Goal: Transaction & Acquisition: Book appointment/travel/reservation

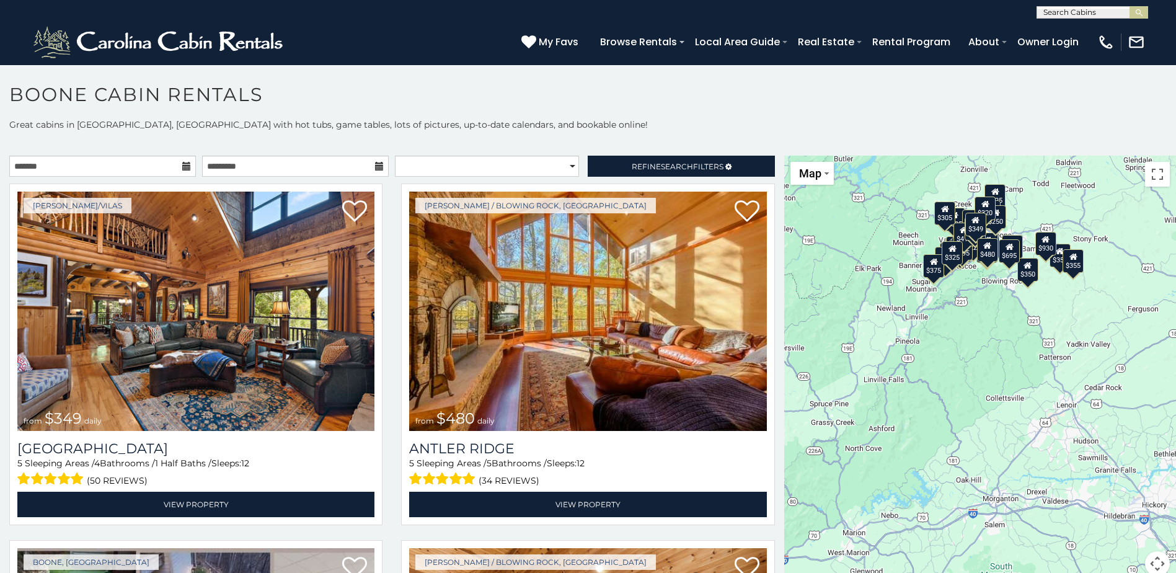
drag, startPoint x: 1056, startPoint y: 482, endPoint x: 963, endPoint y: 366, distance: 149.0
click at [963, 366] on div "$349 $480 $525 $315 $355 $675 $635 $930 $400 $451 $330 $400 $485 $460 $395 $255…" at bounding box center [980, 373] width 392 height 435
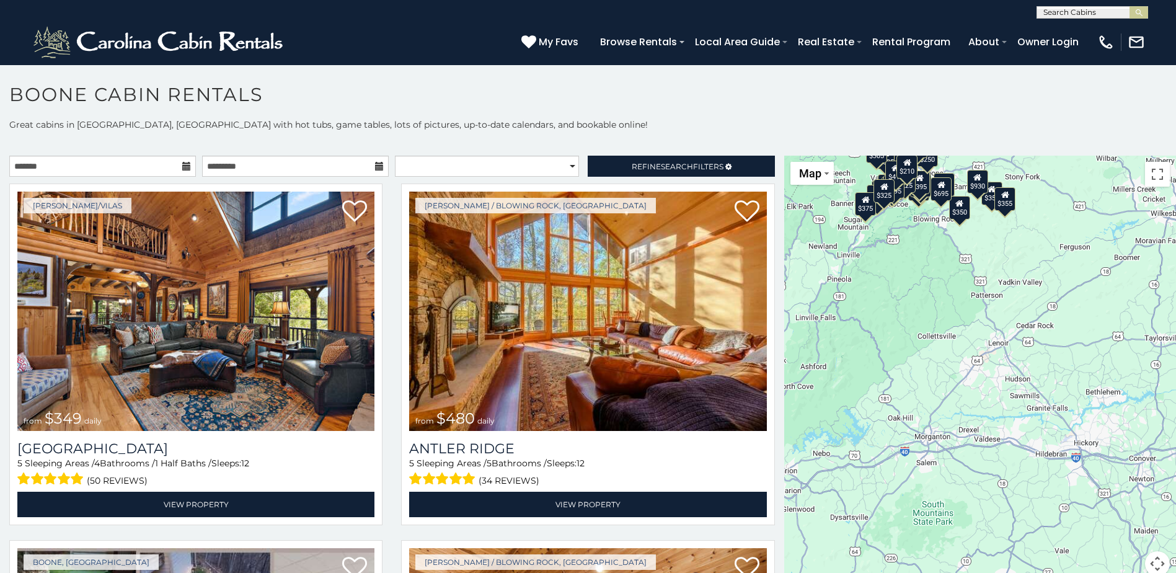
drag, startPoint x: 1071, startPoint y: 415, endPoint x: 1001, endPoint y: 353, distance: 93.1
click at [1001, 353] on div "$349 $480 $525 $315 $355 $675 $635 $930 $400 $451 $330 $400 $485 $460 $395 $255…" at bounding box center [980, 373] width 392 height 435
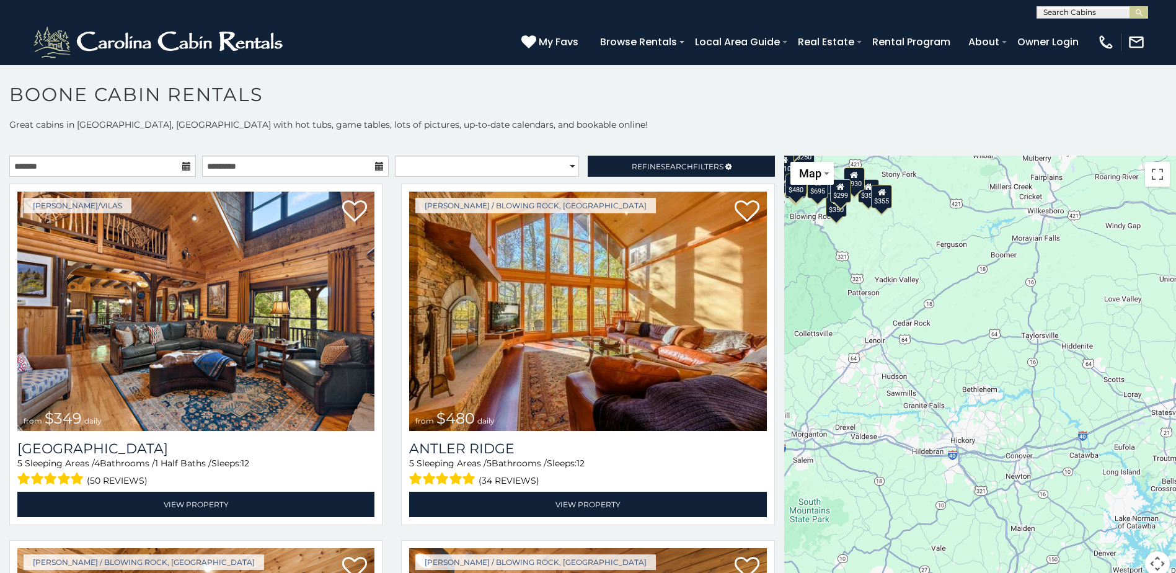
drag, startPoint x: 1128, startPoint y: 340, endPoint x: 1040, endPoint y: 329, distance: 88.8
click at [1014, 335] on div "$349 $480 $315 $355 $675 $635 $930 $400 $451 $330 $400 $485 $460 $395 $255 $565…" at bounding box center [980, 373] width 392 height 435
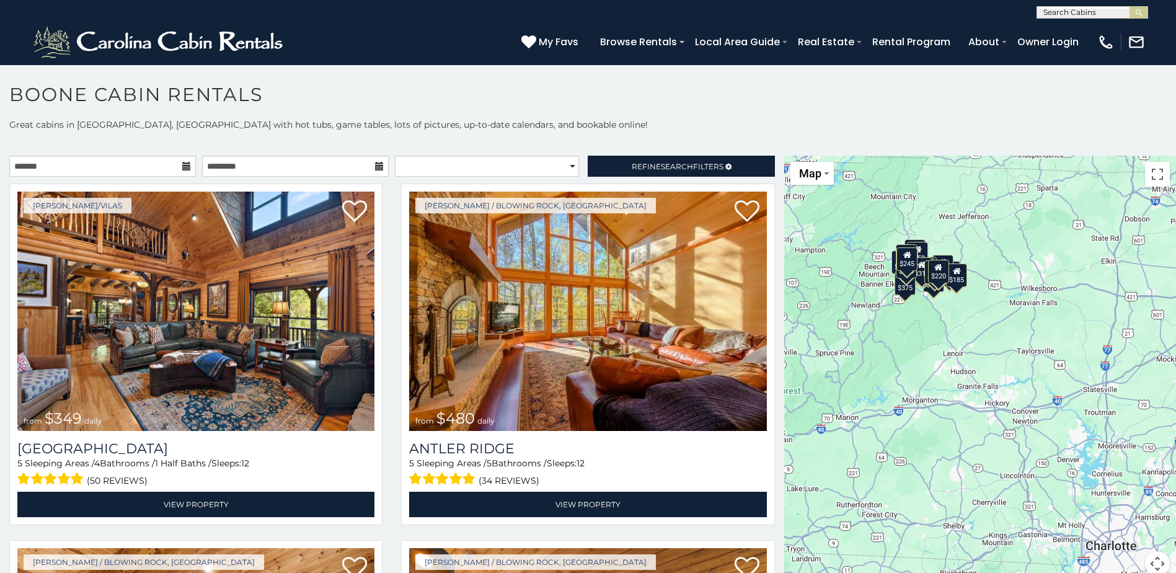
drag, startPoint x: 891, startPoint y: 412, endPoint x: 1003, endPoint y: 373, distance: 119.0
click at [1003, 373] on div "$349 $480 $315 $355 $675 $930 $451 $460 $395 $255 $565 $225 $350 $380 $250 $355…" at bounding box center [980, 373] width 392 height 435
click at [909, 281] on div at bounding box center [980, 373] width 392 height 435
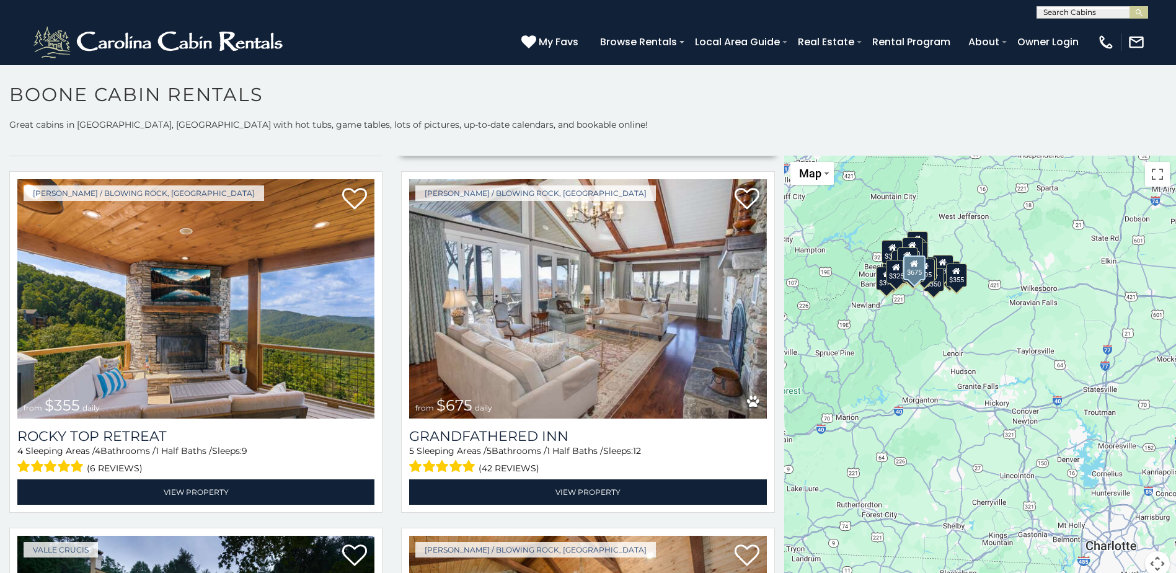
scroll to position [744, 0]
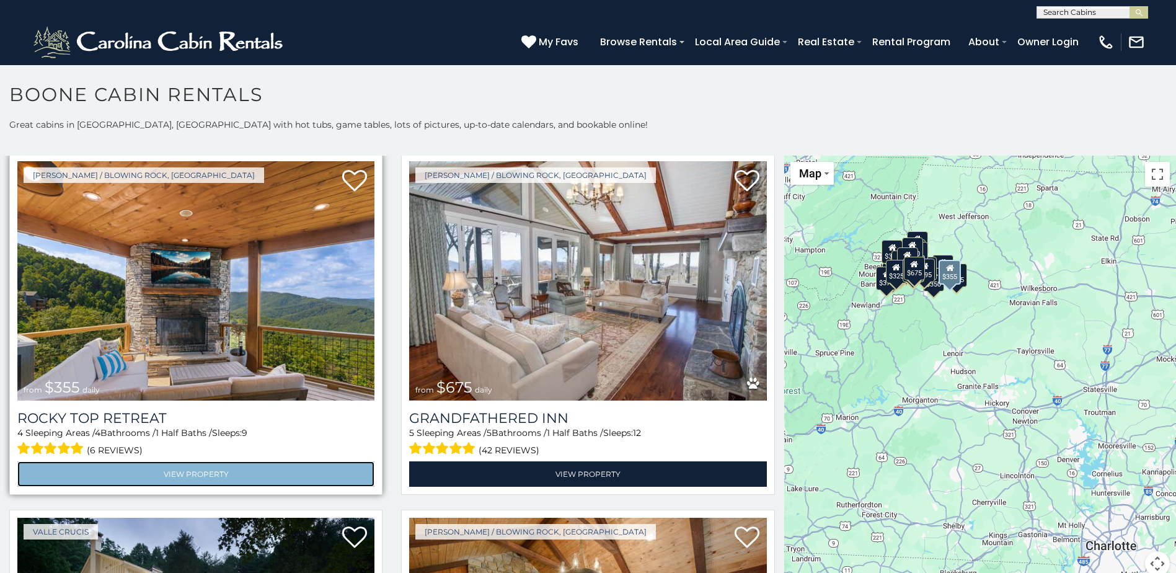
click at [198, 465] on link "View Property" at bounding box center [195, 473] width 357 height 25
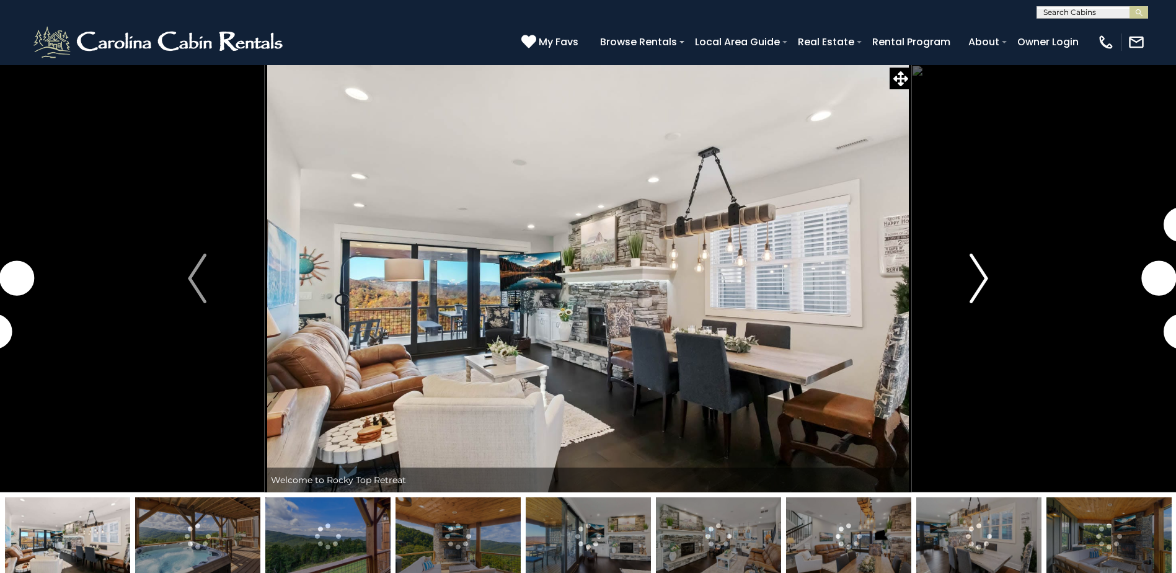
click at [976, 281] on img "Next" at bounding box center [979, 279] width 19 height 50
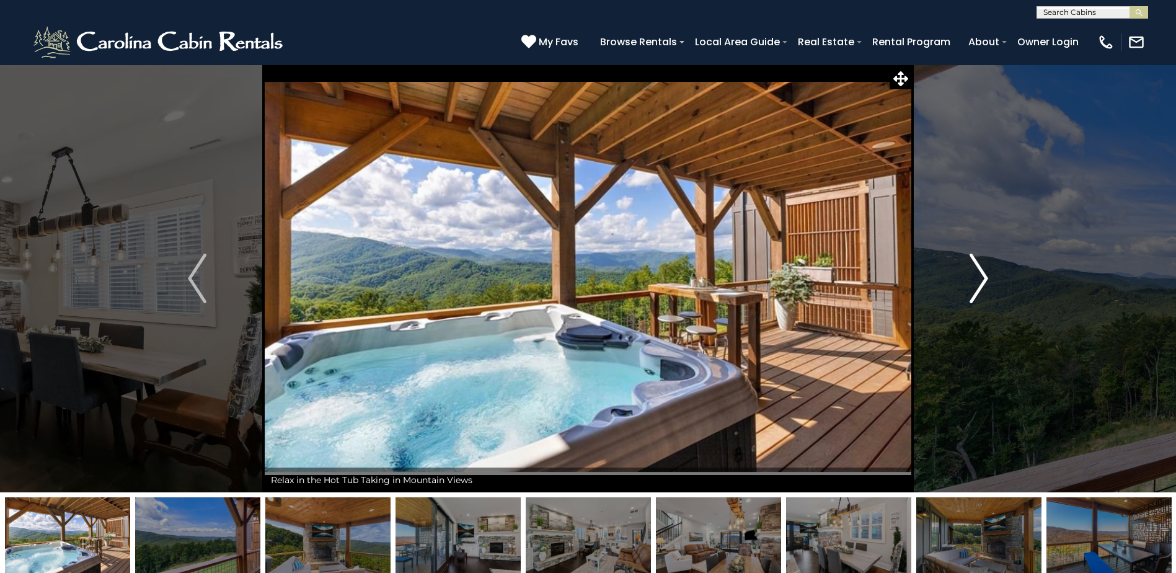
click at [981, 282] on img "Next" at bounding box center [979, 279] width 19 height 50
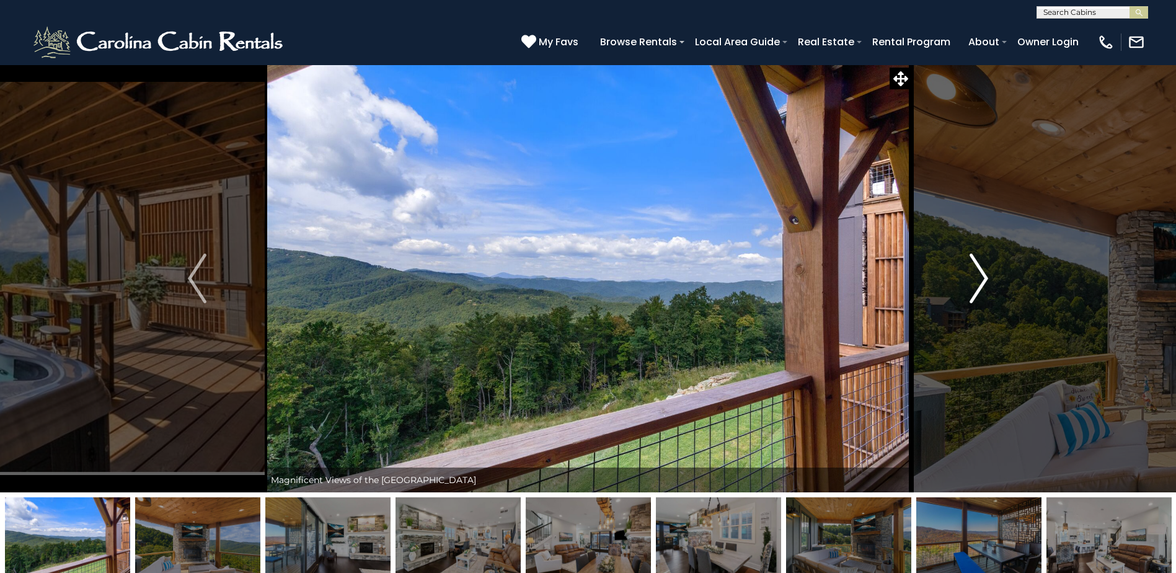
click at [981, 282] on img "Next" at bounding box center [979, 279] width 19 height 50
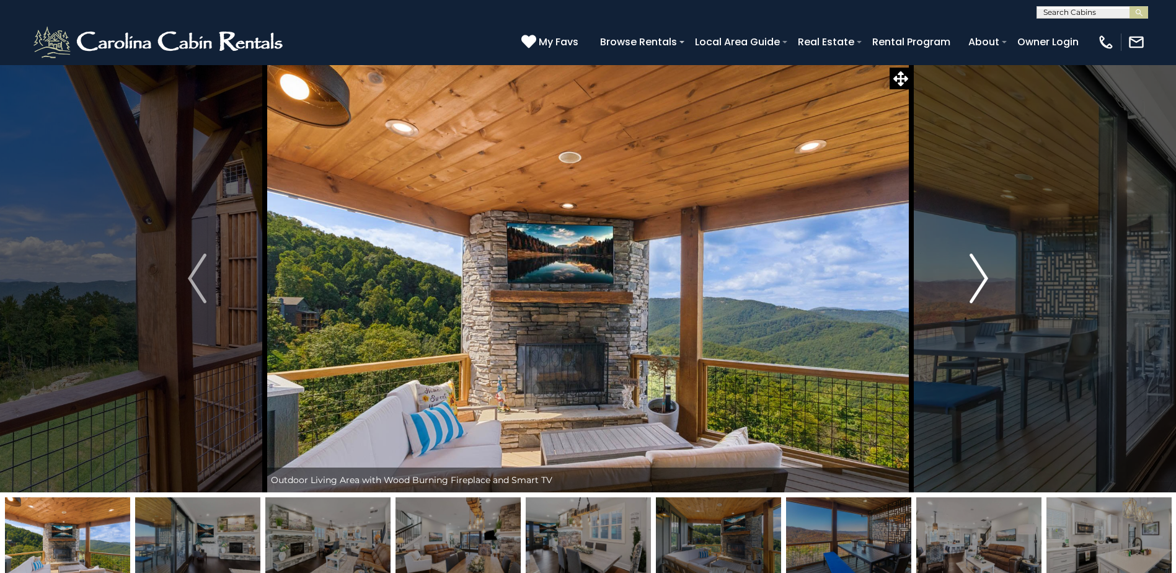
click at [981, 282] on img "Next" at bounding box center [979, 279] width 19 height 50
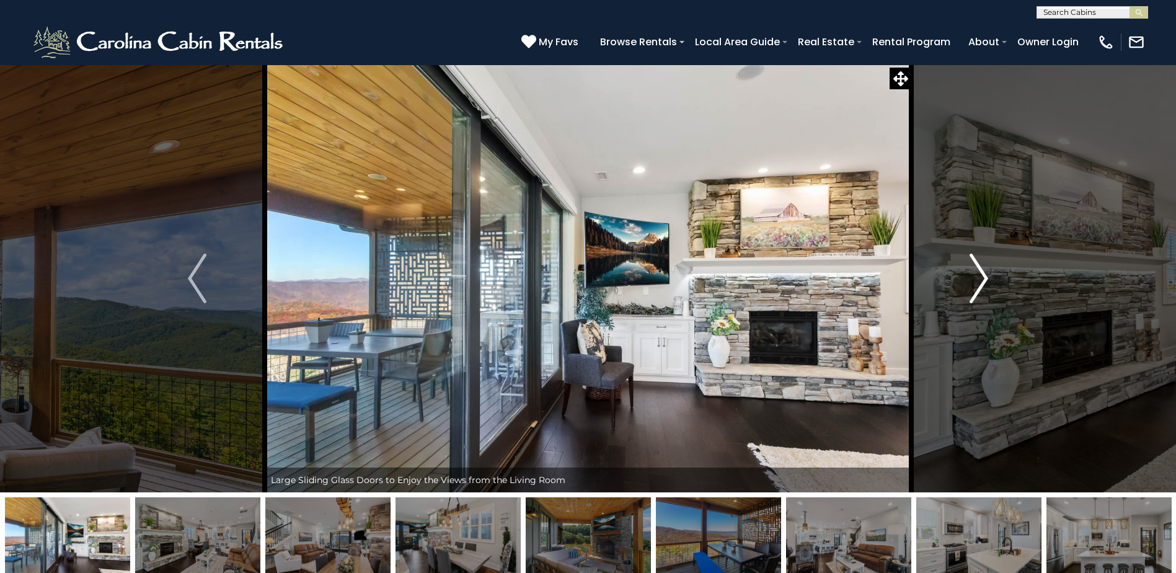
click at [978, 280] on img "Next" at bounding box center [979, 279] width 19 height 50
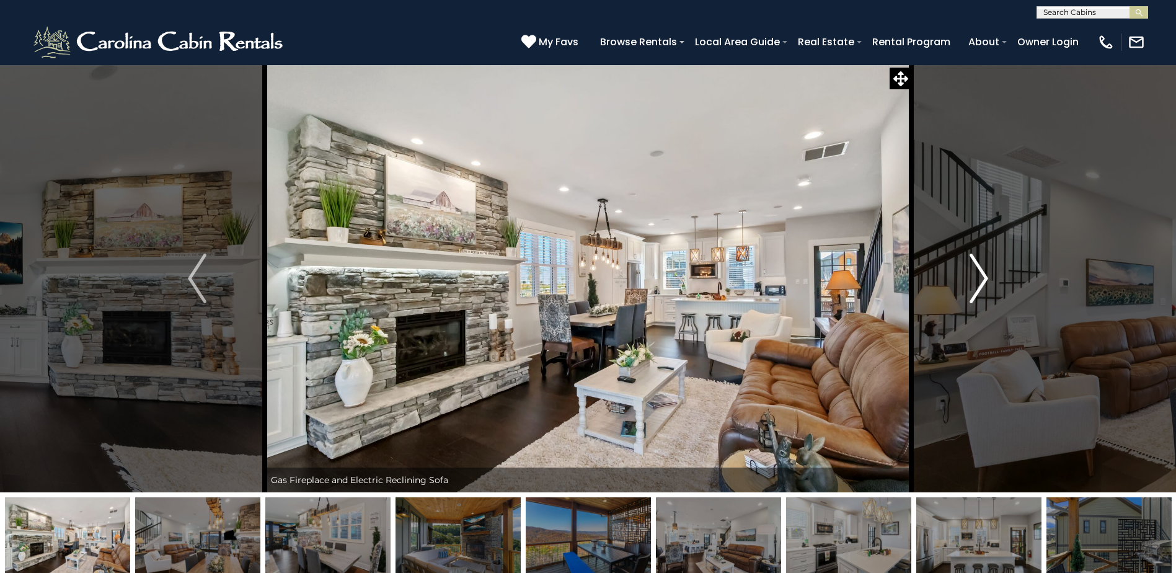
click at [979, 280] on img "Next" at bounding box center [979, 279] width 19 height 50
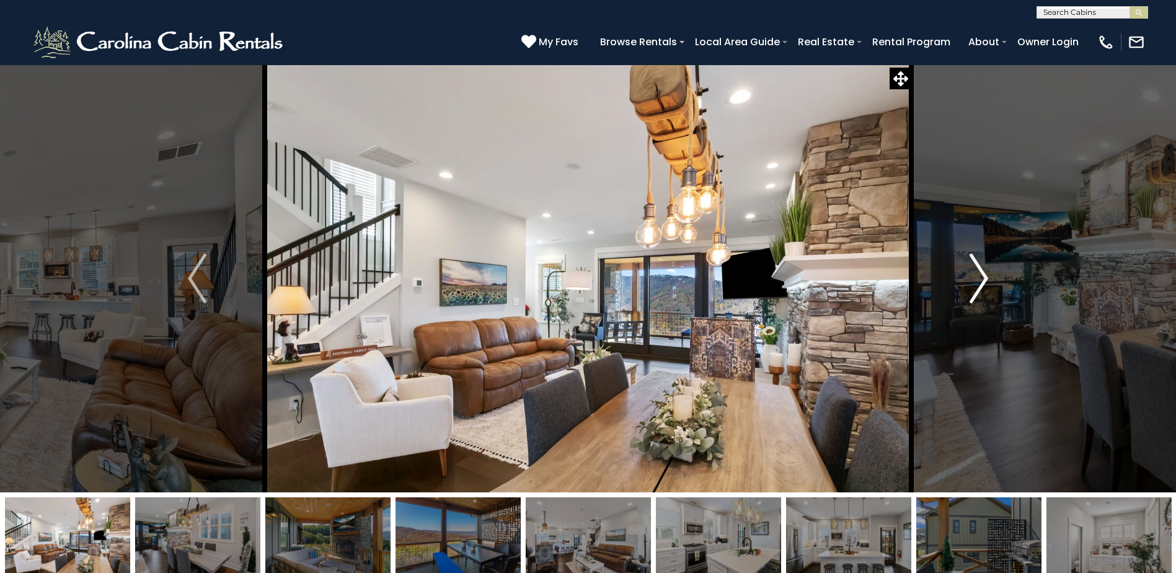
click at [979, 280] on img "Next" at bounding box center [979, 279] width 19 height 50
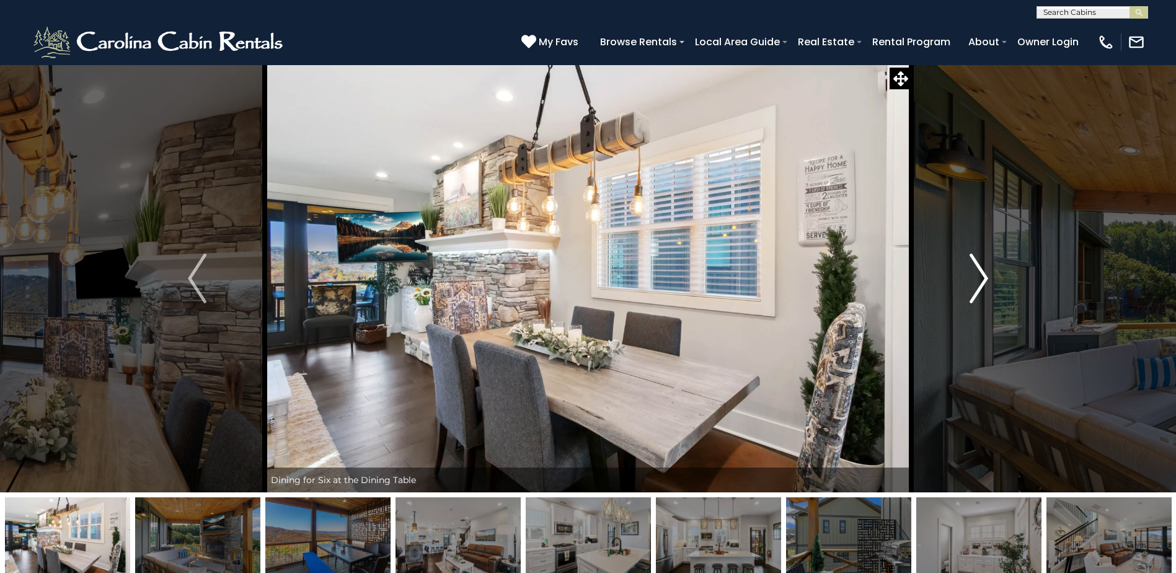
click at [979, 280] on img "Next" at bounding box center [979, 279] width 19 height 50
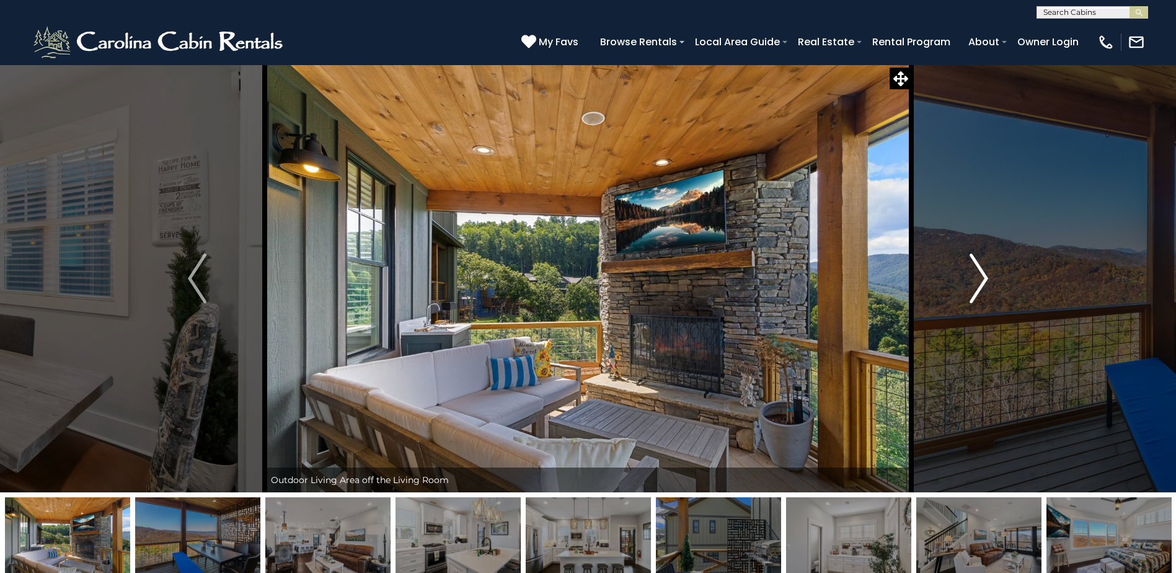
click at [979, 280] on img "Next" at bounding box center [979, 279] width 19 height 50
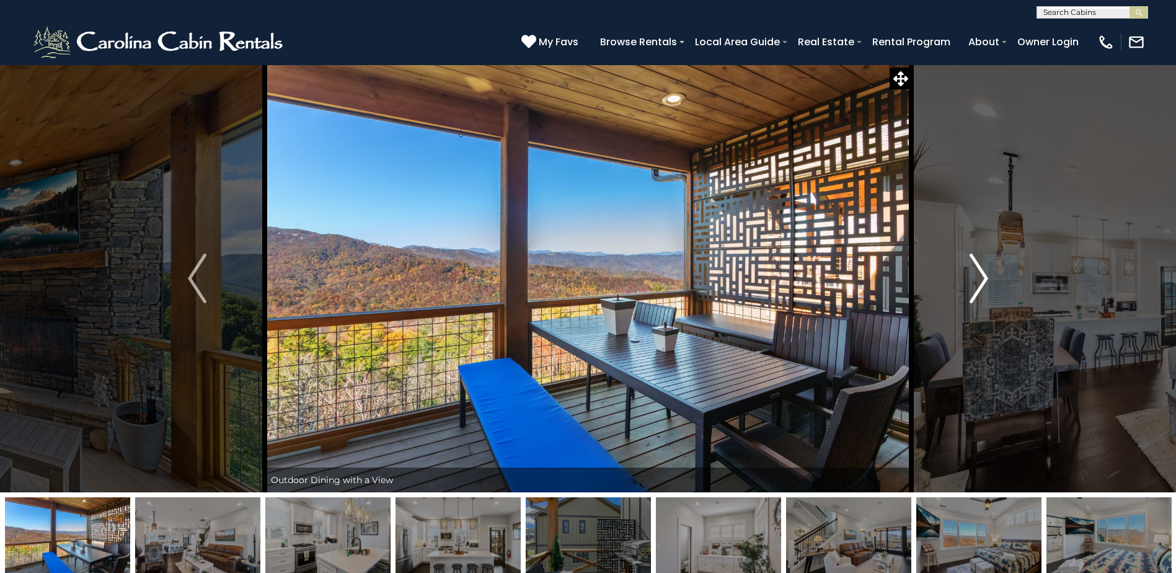
click at [981, 280] on img "Next" at bounding box center [979, 279] width 19 height 50
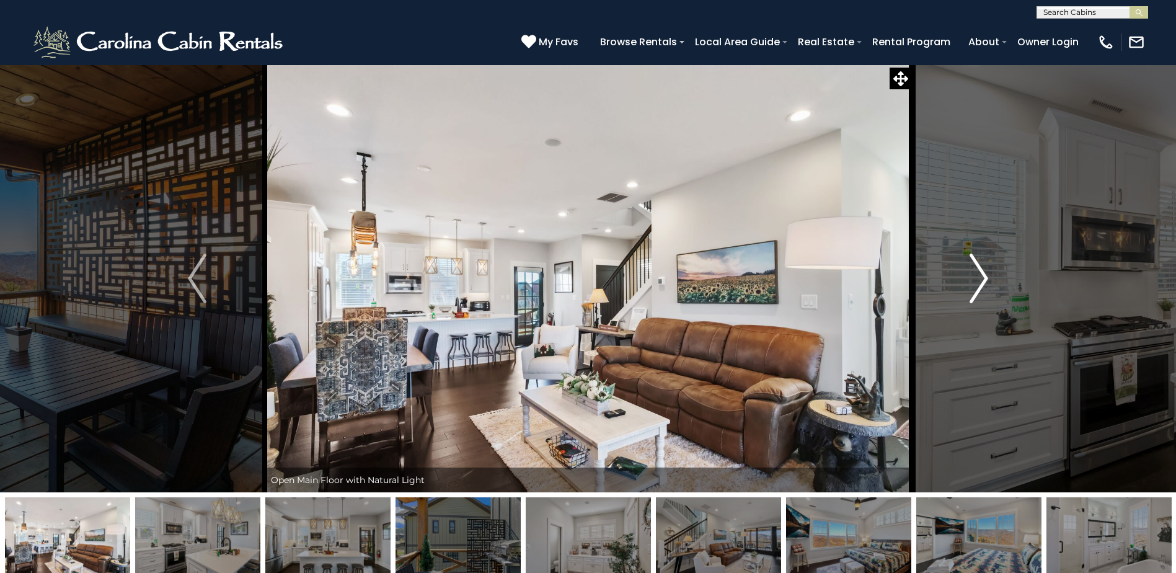
click at [981, 280] on img "Next" at bounding box center [979, 279] width 19 height 50
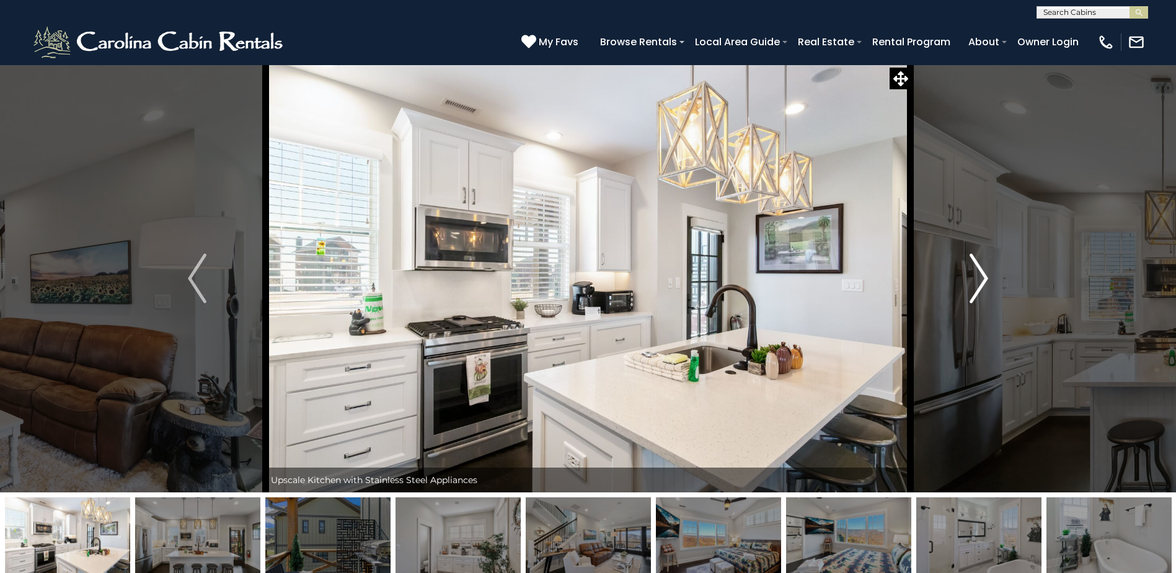
click at [981, 280] on img "Next" at bounding box center [979, 279] width 19 height 50
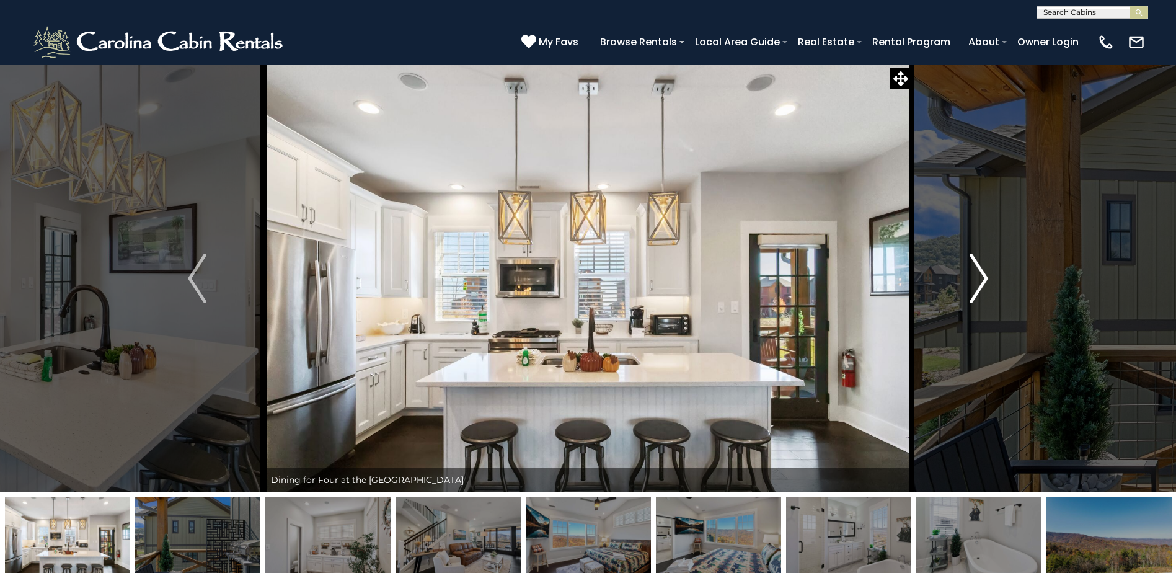
click at [981, 280] on img "Next" at bounding box center [979, 279] width 19 height 50
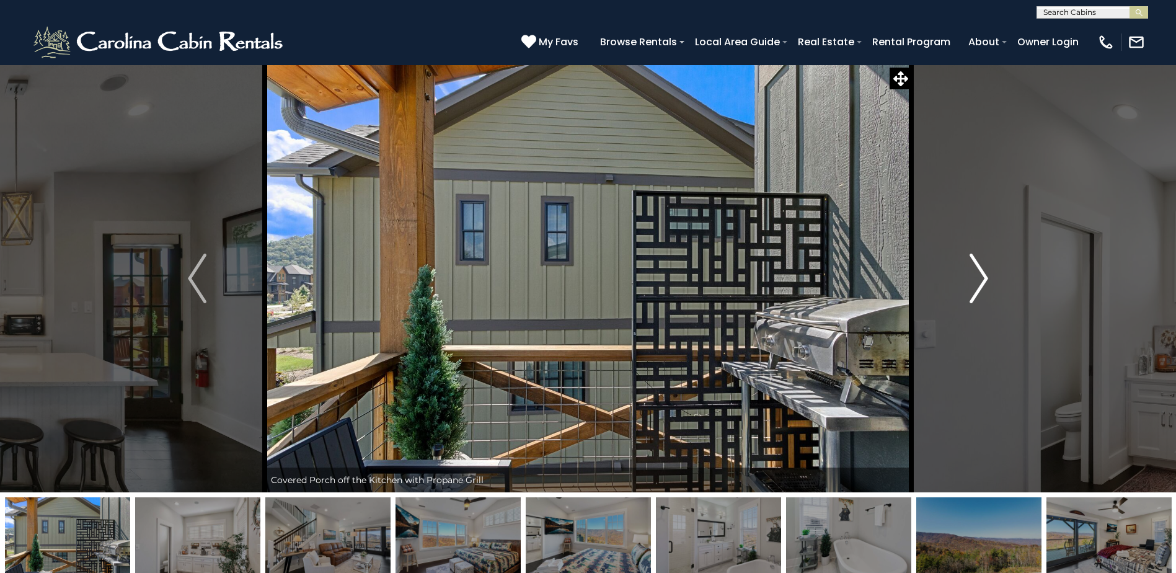
click at [981, 280] on img "Next" at bounding box center [979, 279] width 19 height 50
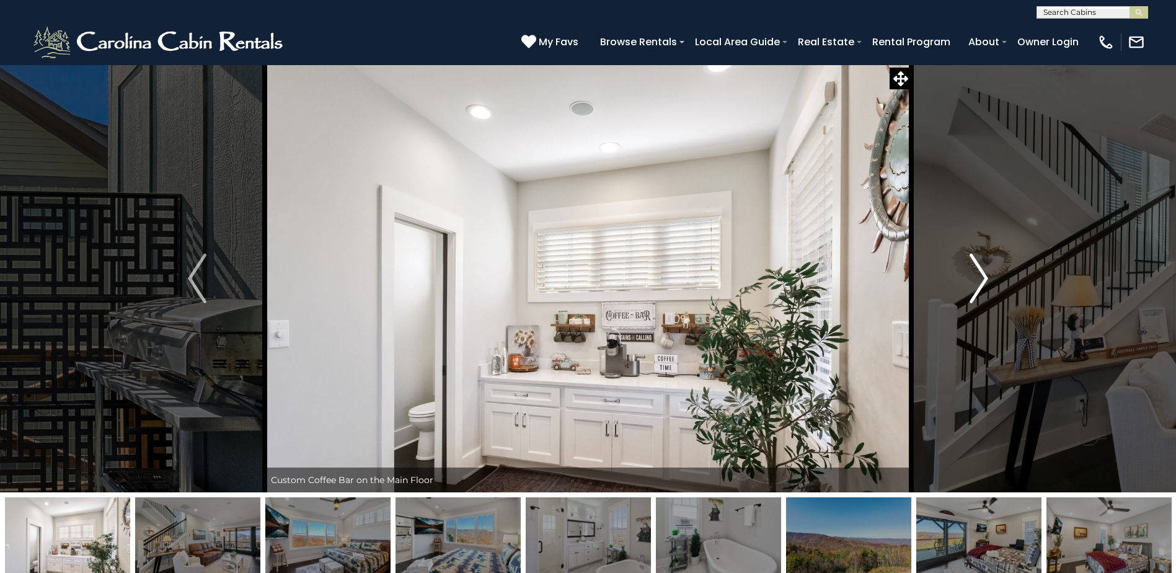
click at [981, 280] on img "Next" at bounding box center [979, 279] width 19 height 50
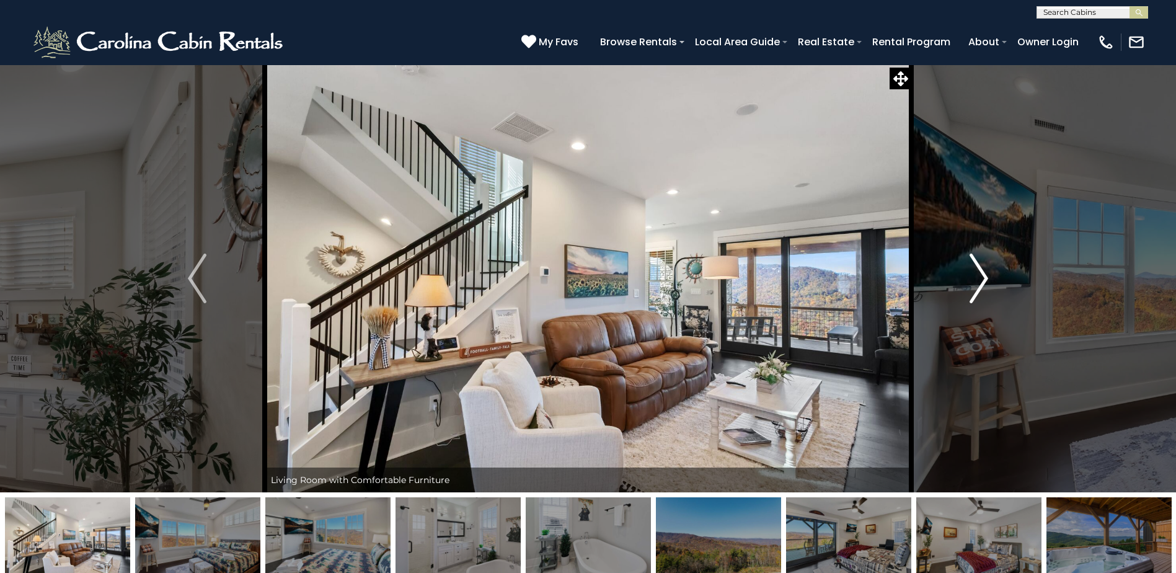
click at [981, 280] on img "Next" at bounding box center [979, 279] width 19 height 50
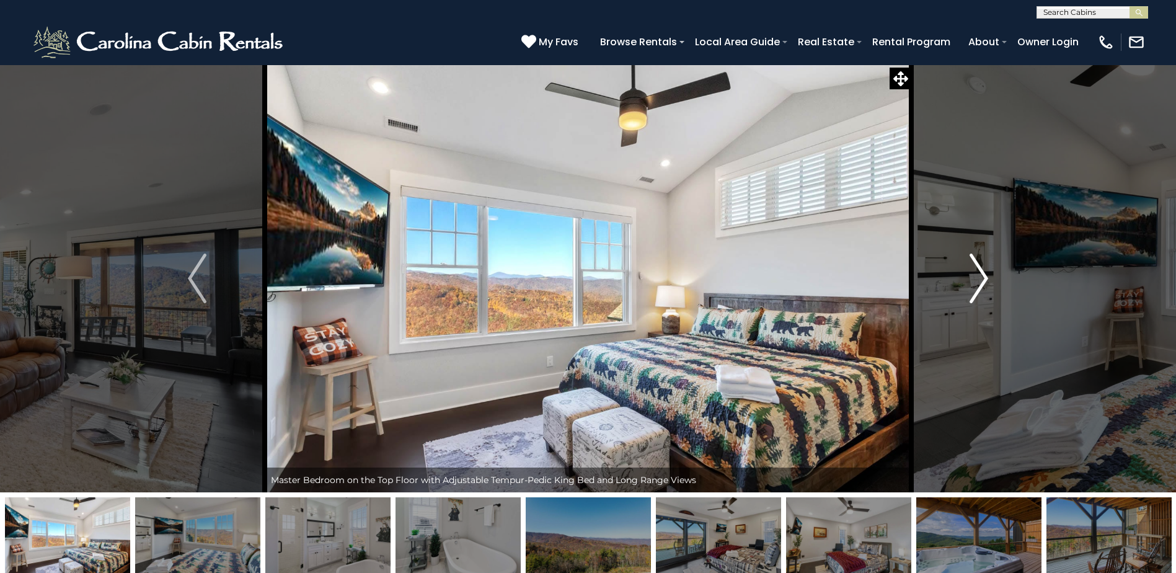
click at [981, 280] on img "Next" at bounding box center [979, 279] width 19 height 50
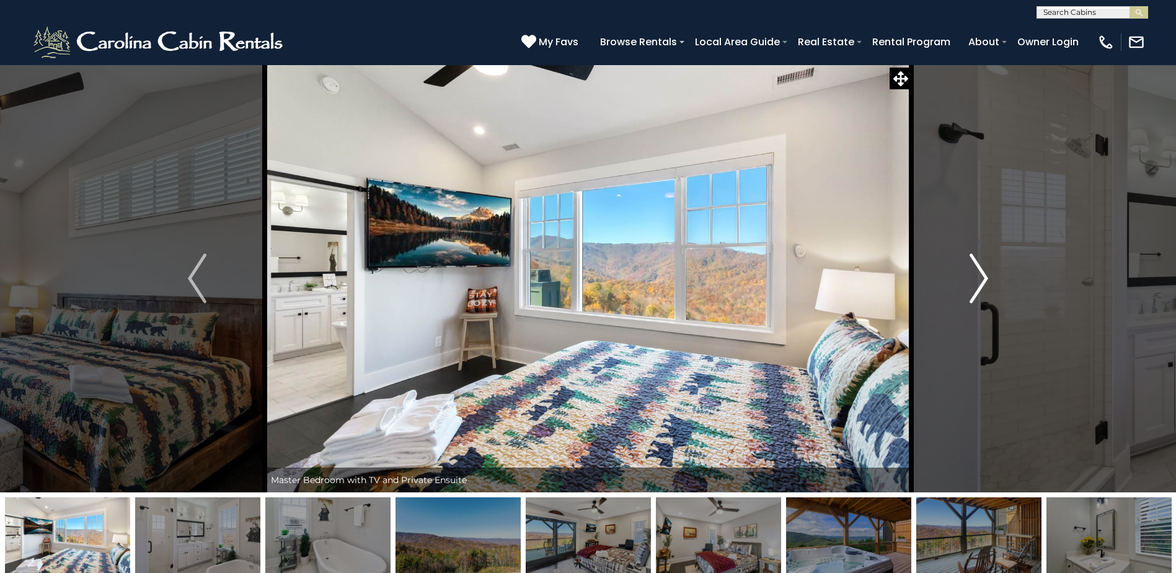
click at [981, 280] on img "Next" at bounding box center [979, 279] width 19 height 50
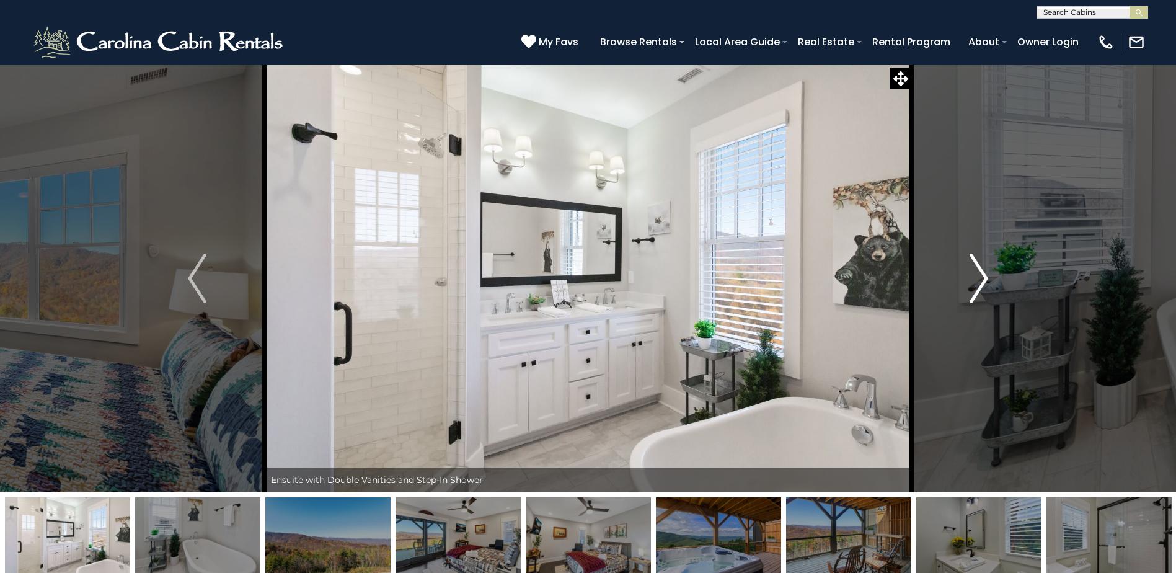
click at [981, 280] on img "Next" at bounding box center [979, 279] width 19 height 50
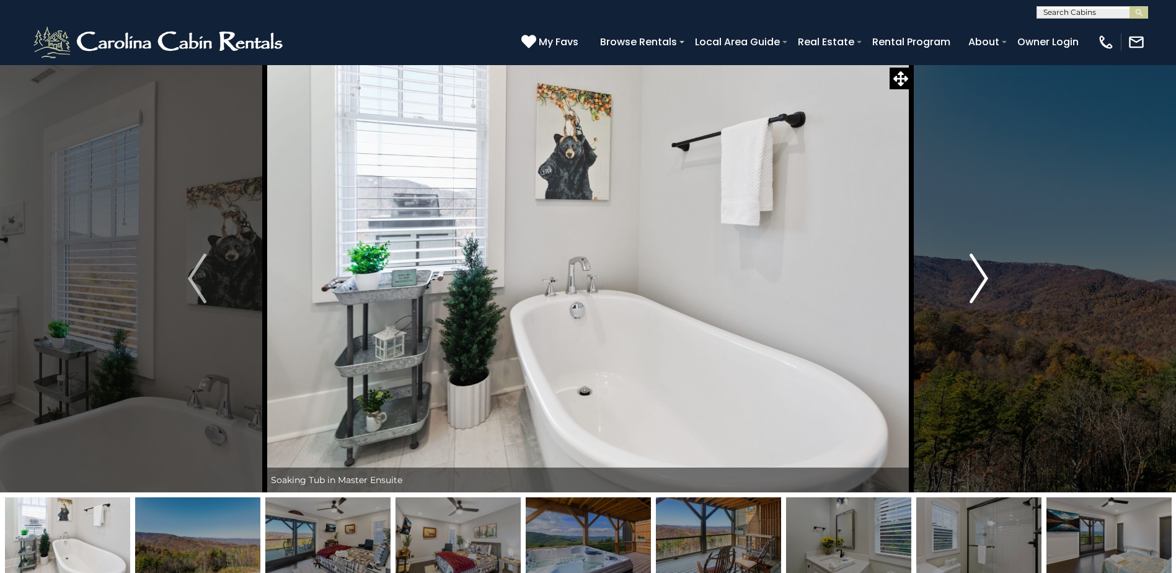
click at [981, 280] on img "Next" at bounding box center [979, 279] width 19 height 50
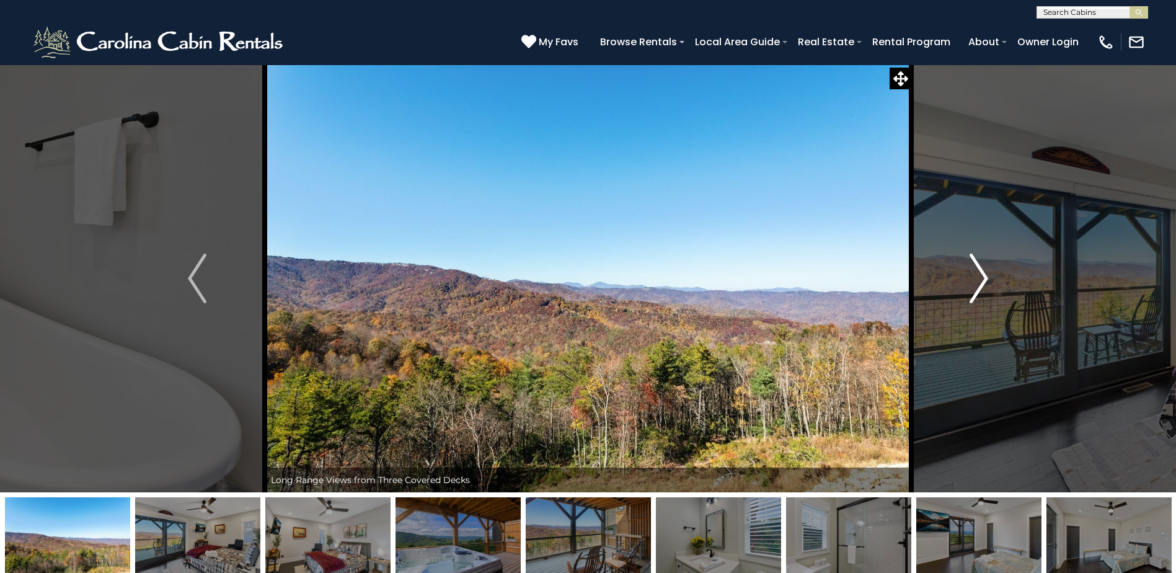
click at [981, 280] on img "Next" at bounding box center [979, 279] width 19 height 50
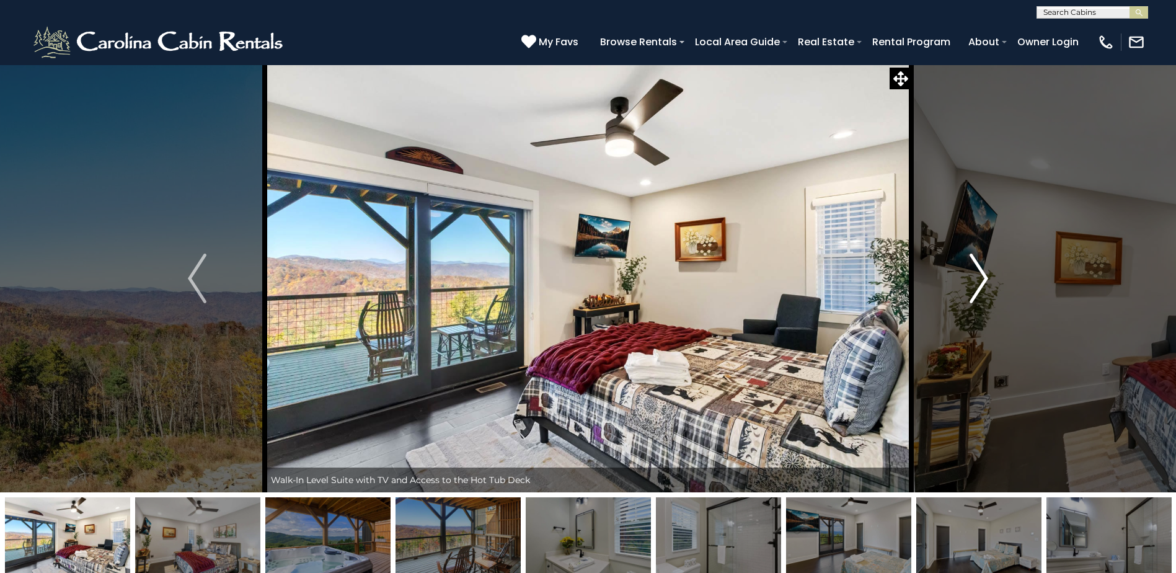
click at [981, 280] on img "Next" at bounding box center [979, 279] width 19 height 50
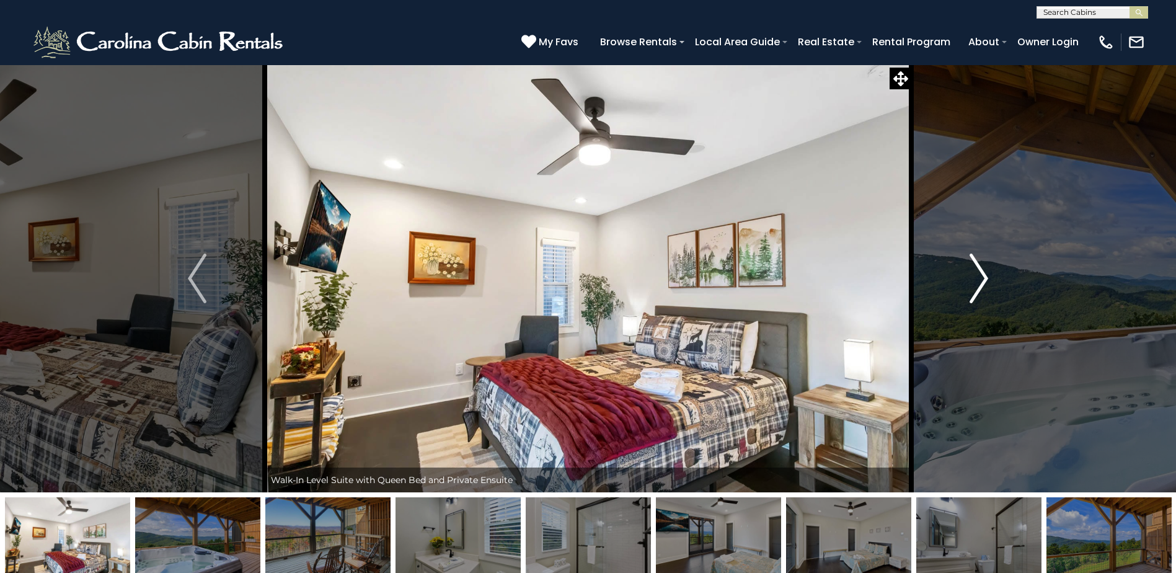
click at [981, 280] on img "Next" at bounding box center [979, 279] width 19 height 50
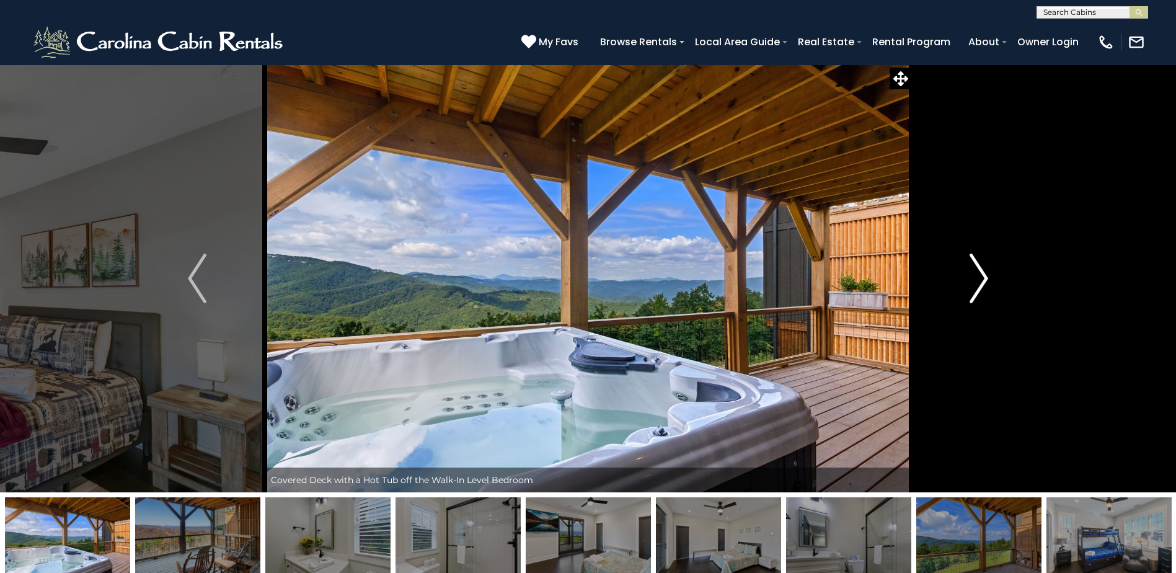
click at [981, 280] on img "Next" at bounding box center [979, 279] width 19 height 50
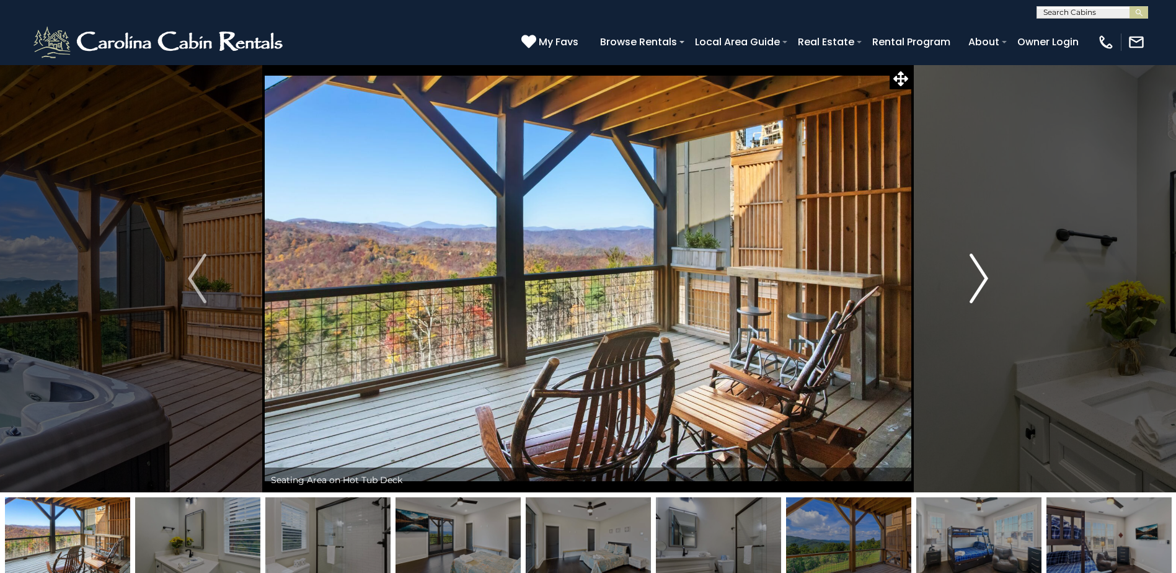
click at [981, 280] on img "Next" at bounding box center [979, 279] width 19 height 50
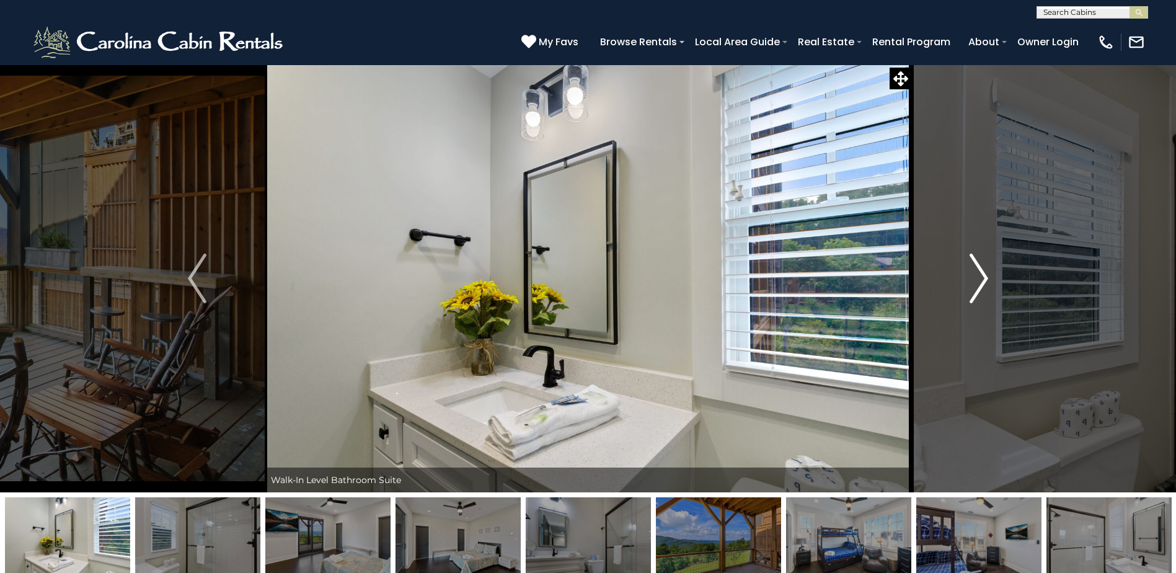
click at [981, 280] on img "Next" at bounding box center [979, 279] width 19 height 50
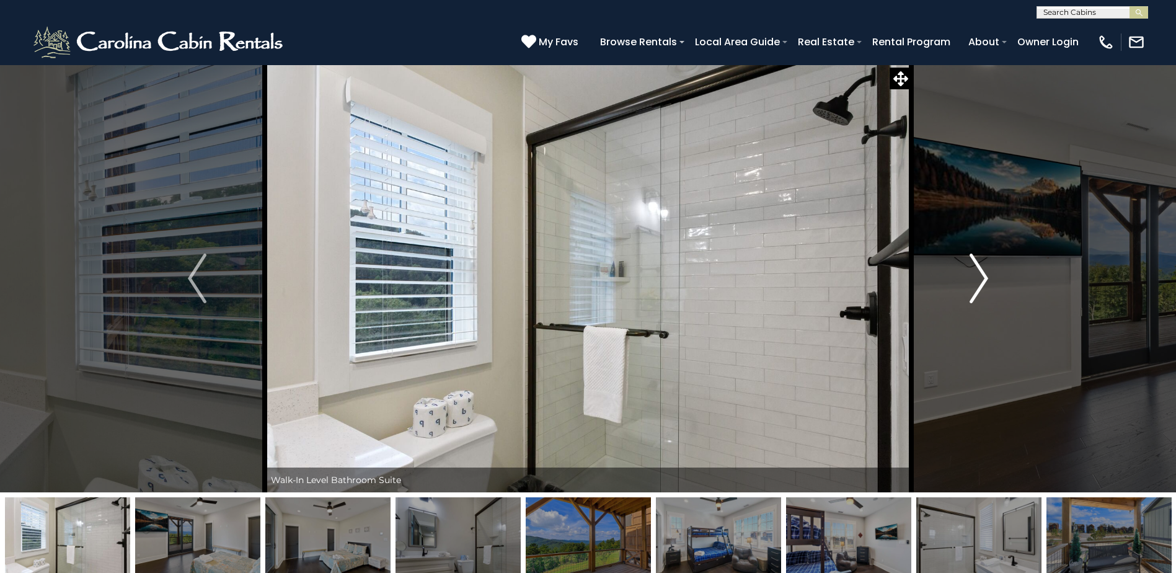
click at [981, 280] on img "Next" at bounding box center [979, 279] width 19 height 50
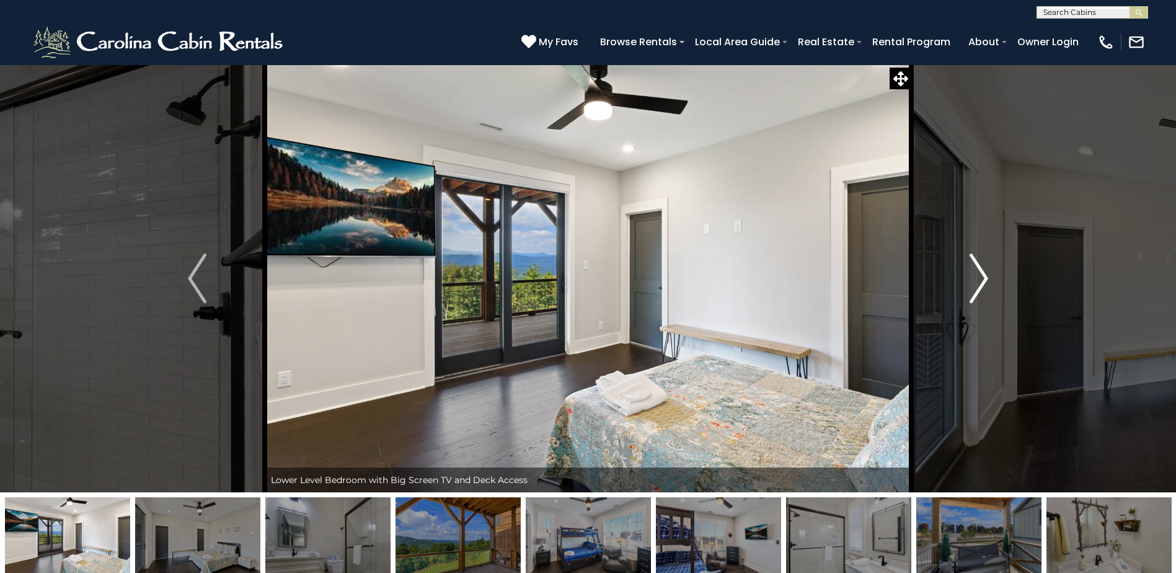
click at [981, 280] on img "Next" at bounding box center [979, 279] width 19 height 50
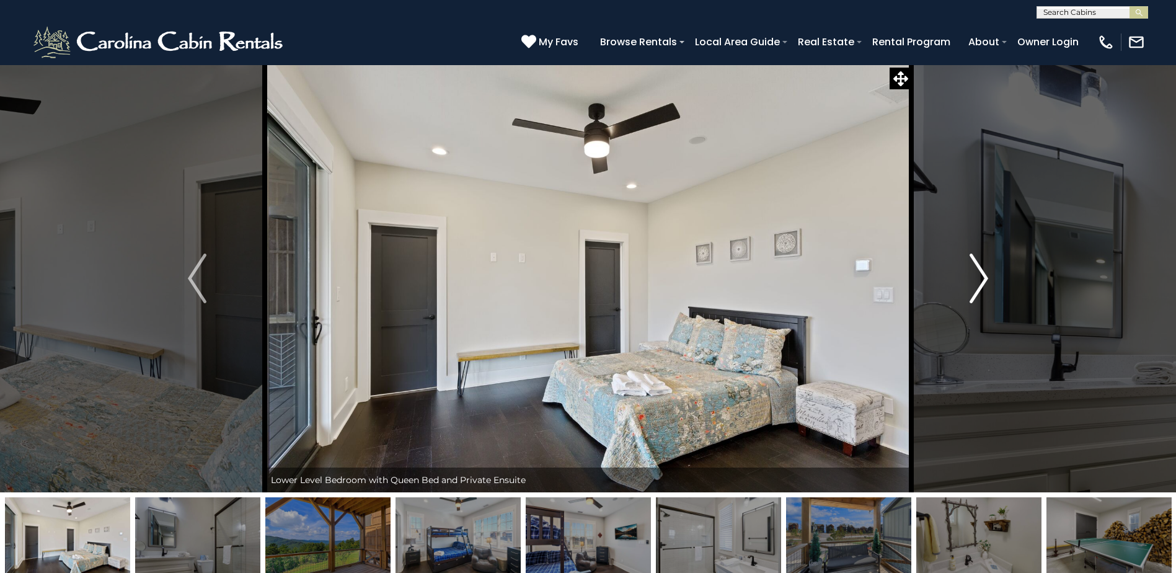
click at [981, 280] on img "Next" at bounding box center [979, 279] width 19 height 50
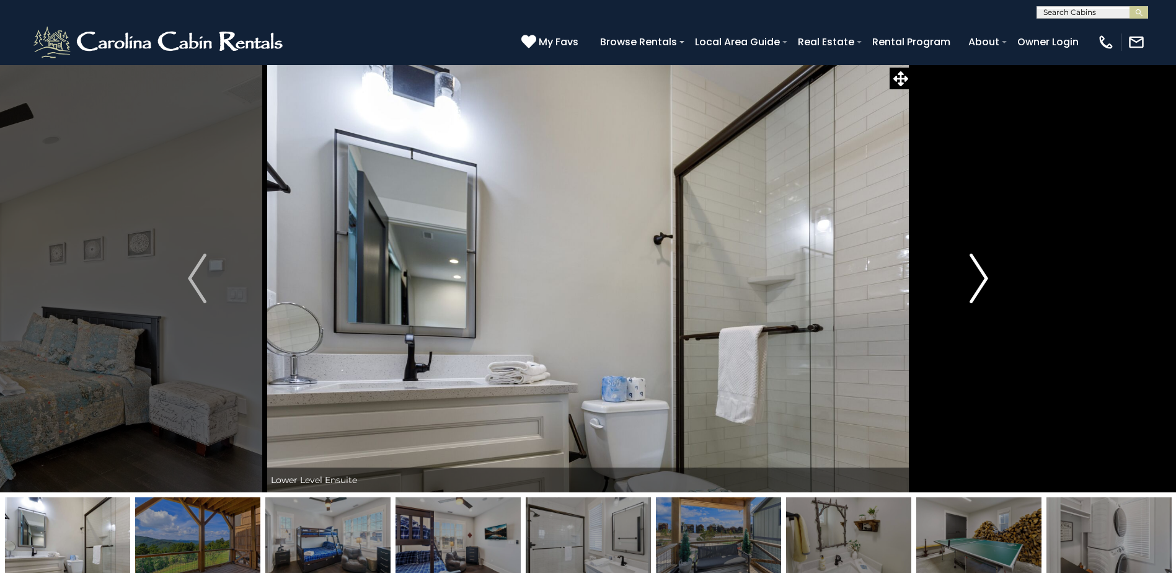
click at [981, 280] on img "Next" at bounding box center [979, 279] width 19 height 50
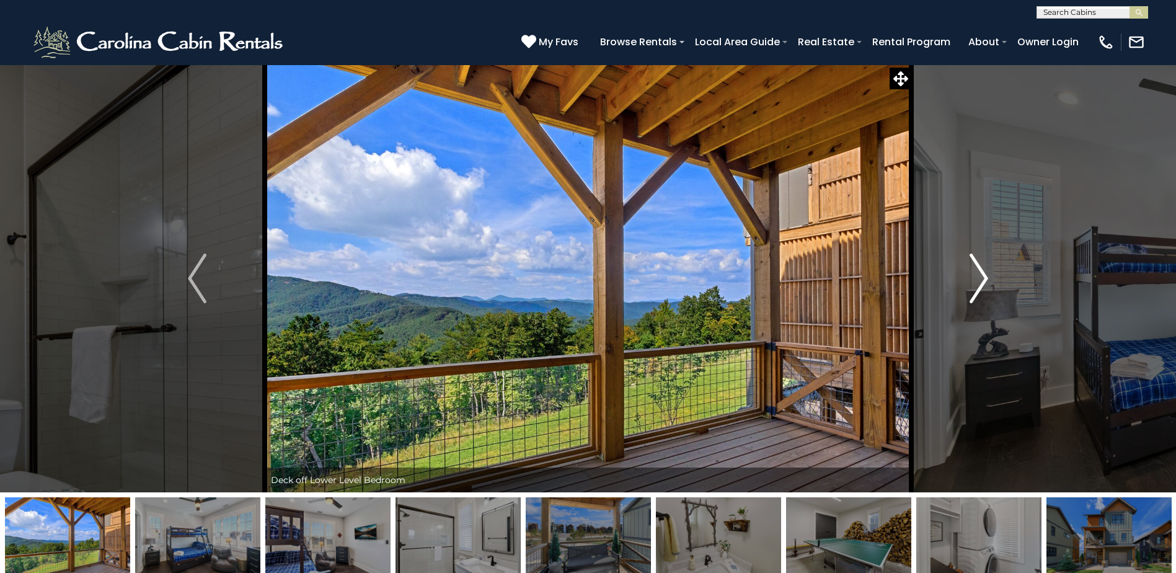
click at [981, 280] on img "Next" at bounding box center [979, 279] width 19 height 50
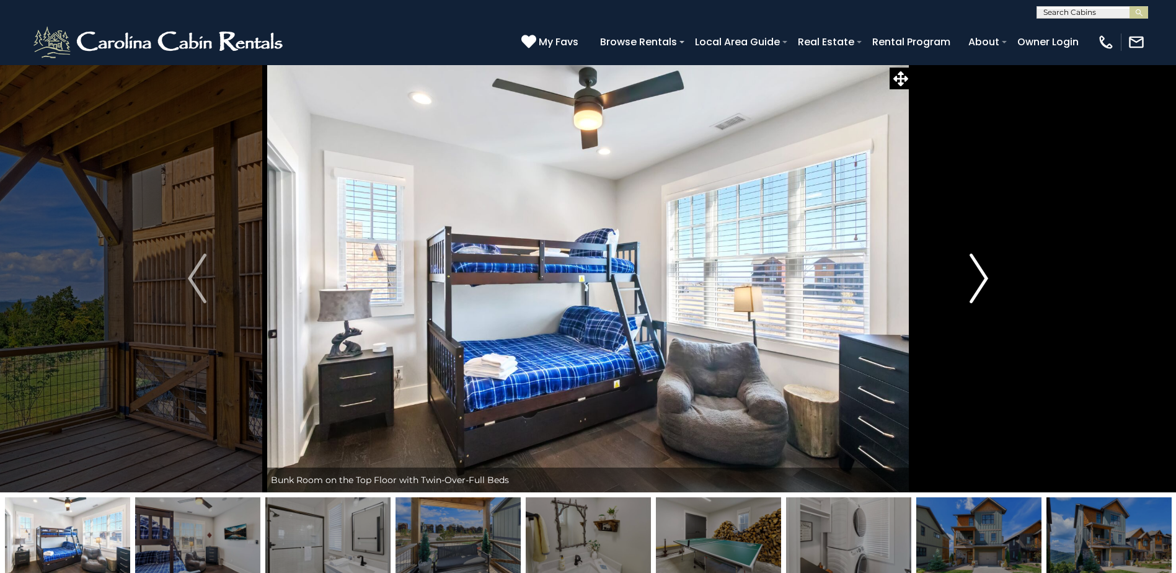
click at [981, 280] on img "Next" at bounding box center [979, 279] width 19 height 50
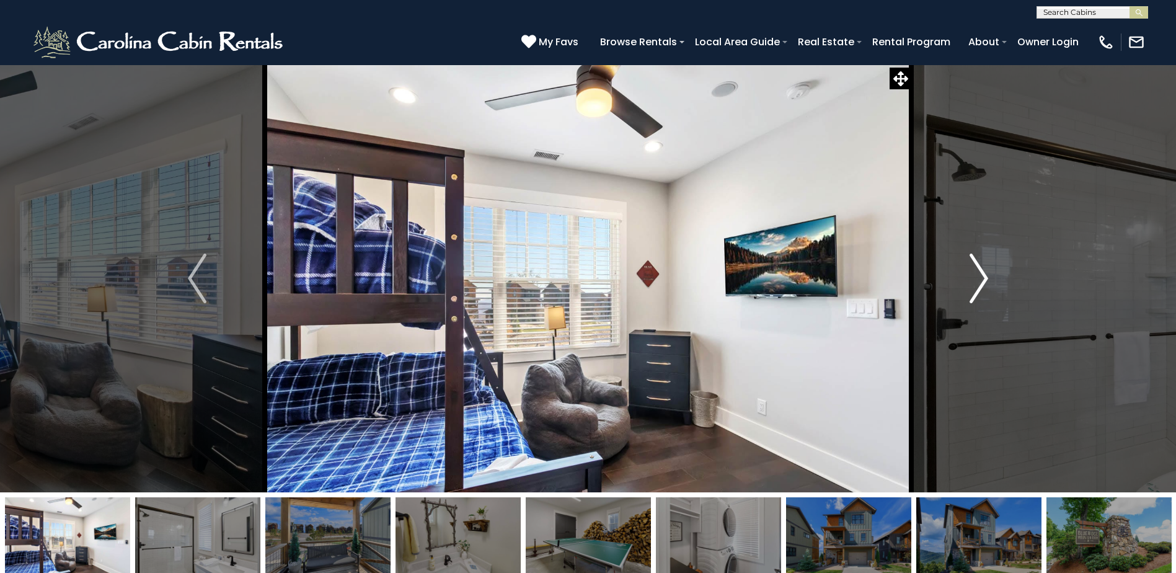
click at [981, 280] on img "Next" at bounding box center [979, 279] width 19 height 50
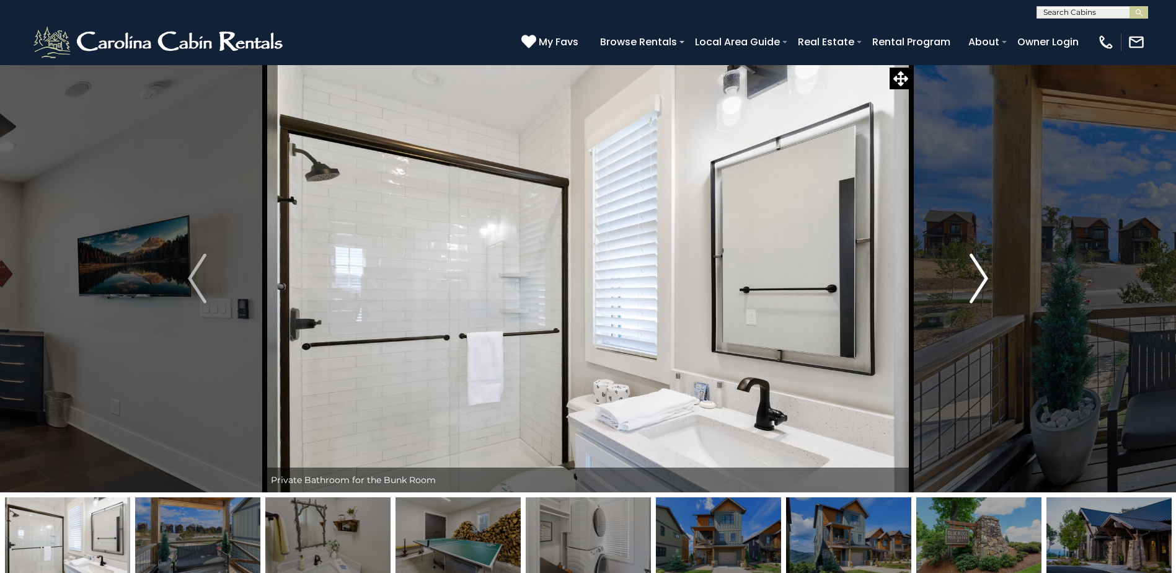
click at [981, 280] on img "Next" at bounding box center [979, 279] width 19 height 50
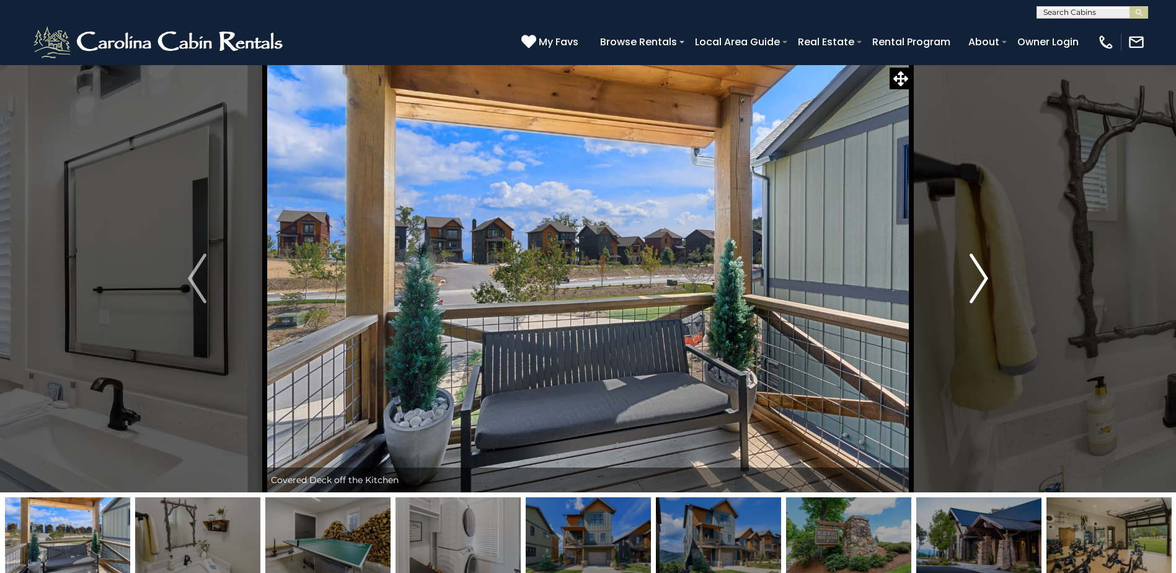
click at [981, 280] on img "Next" at bounding box center [979, 279] width 19 height 50
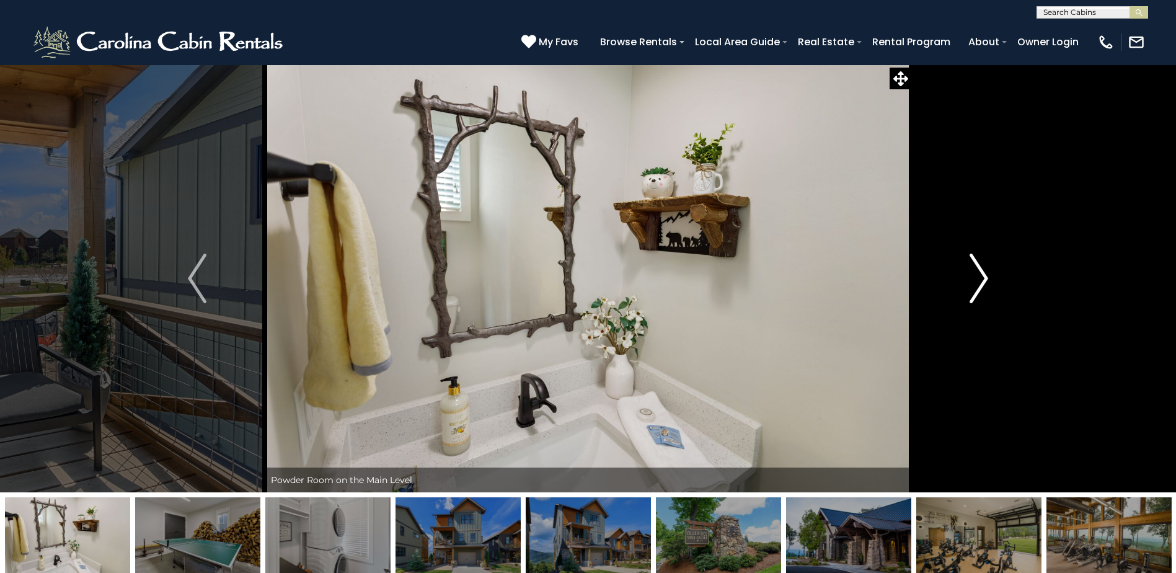
click at [981, 280] on img "Next" at bounding box center [979, 279] width 19 height 50
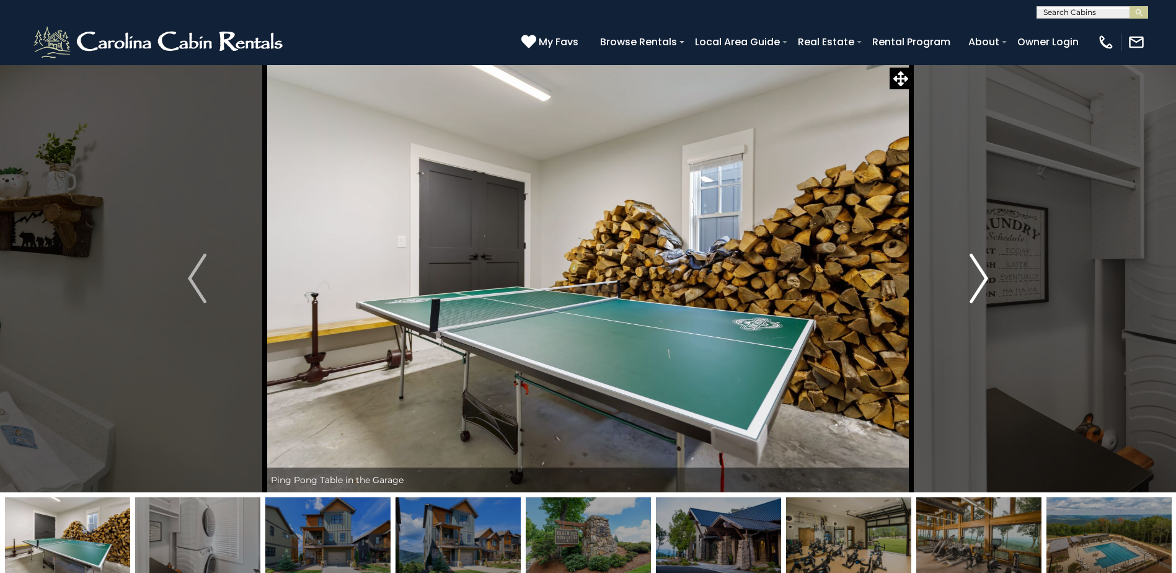
click at [981, 280] on img "Next" at bounding box center [979, 279] width 19 height 50
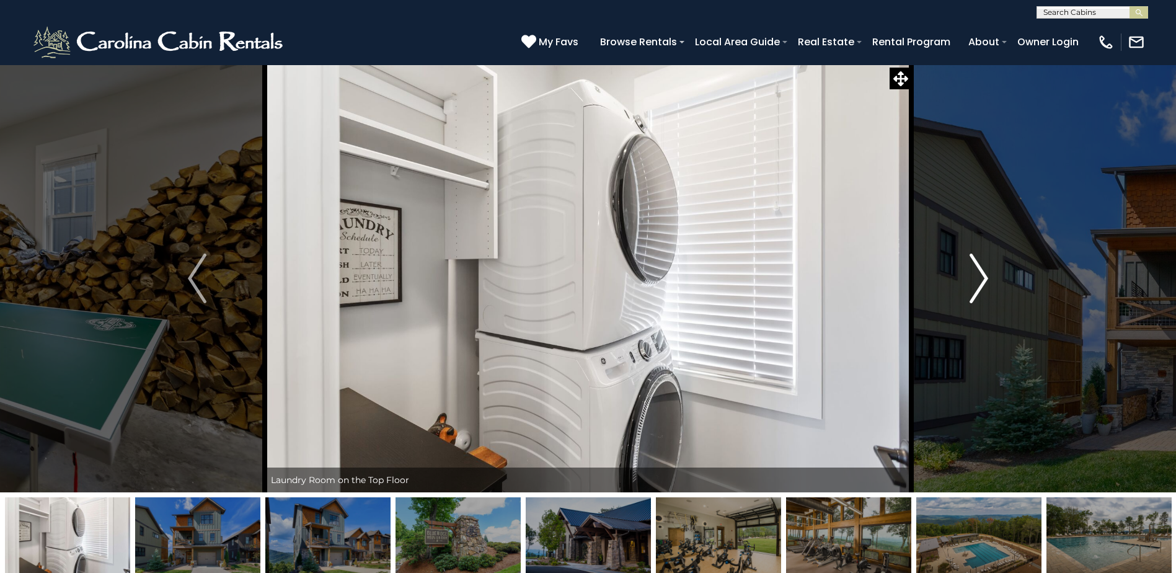
click at [981, 280] on img "Next" at bounding box center [979, 279] width 19 height 50
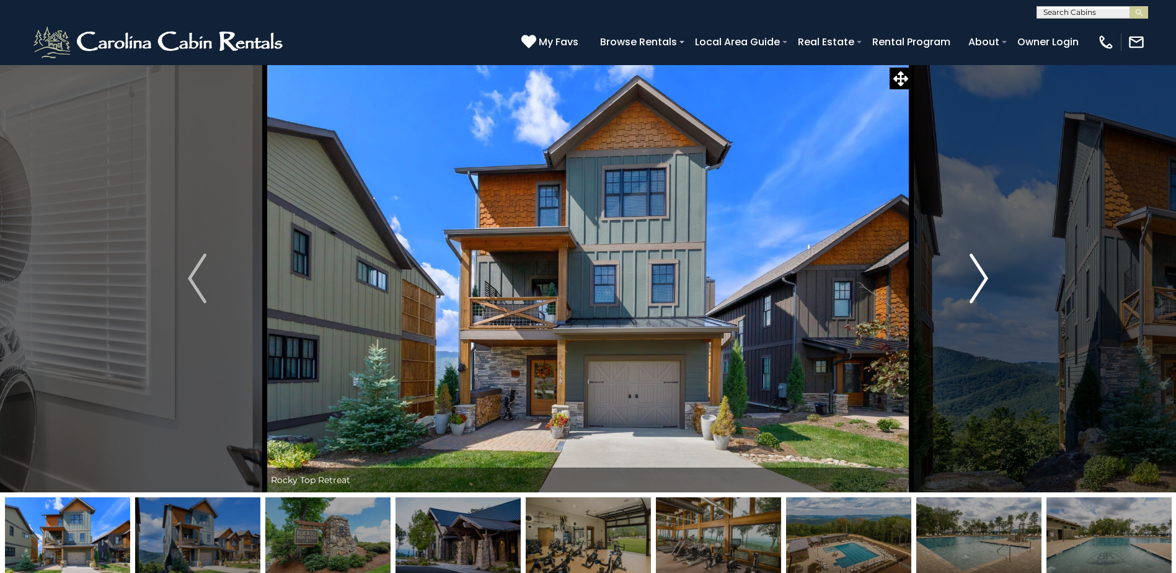
click at [985, 281] on img "Next" at bounding box center [979, 279] width 19 height 50
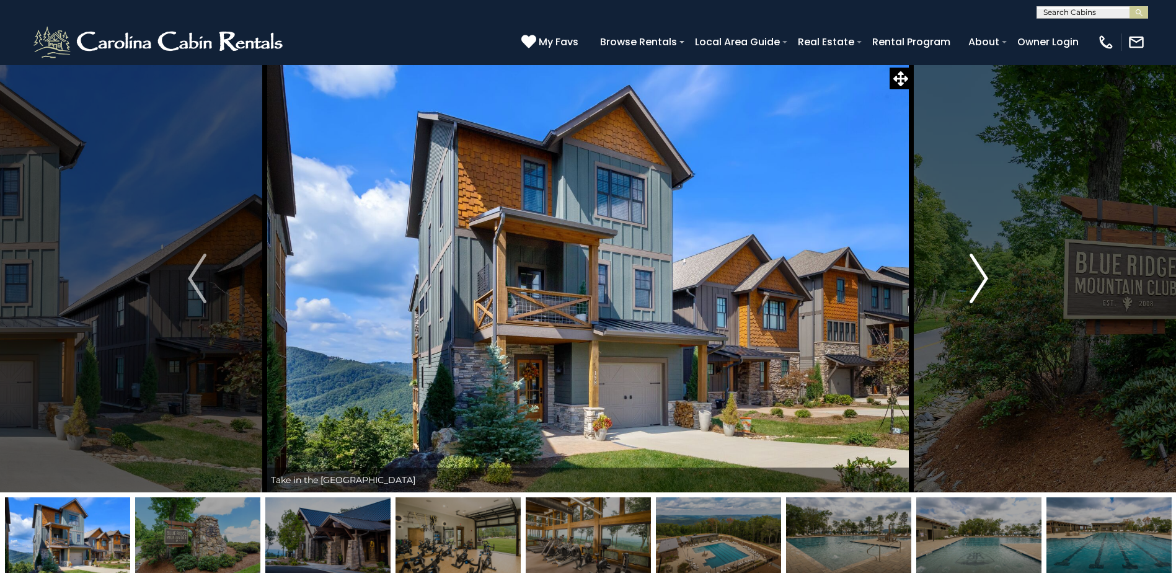
click at [985, 281] on img "Next" at bounding box center [979, 279] width 19 height 50
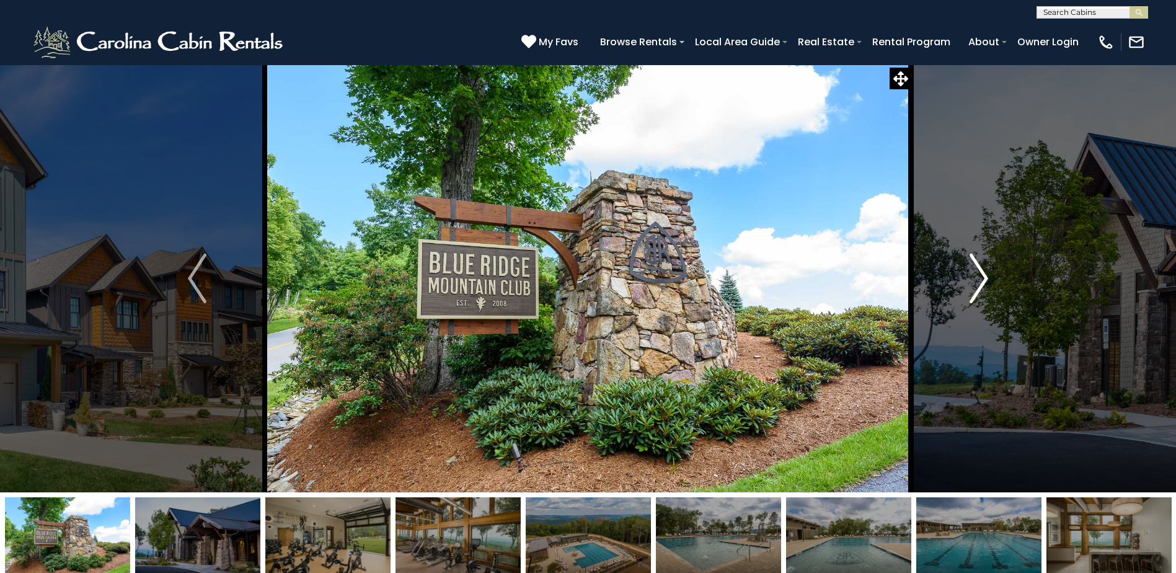
click at [985, 280] on img "Next" at bounding box center [979, 279] width 19 height 50
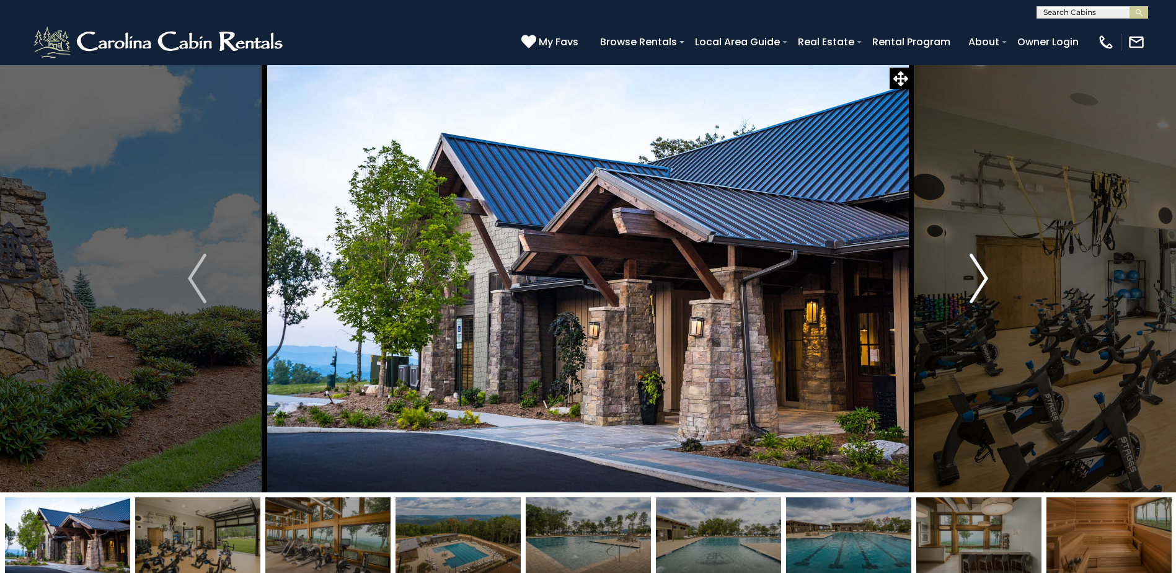
click at [985, 280] on img "Next" at bounding box center [979, 279] width 19 height 50
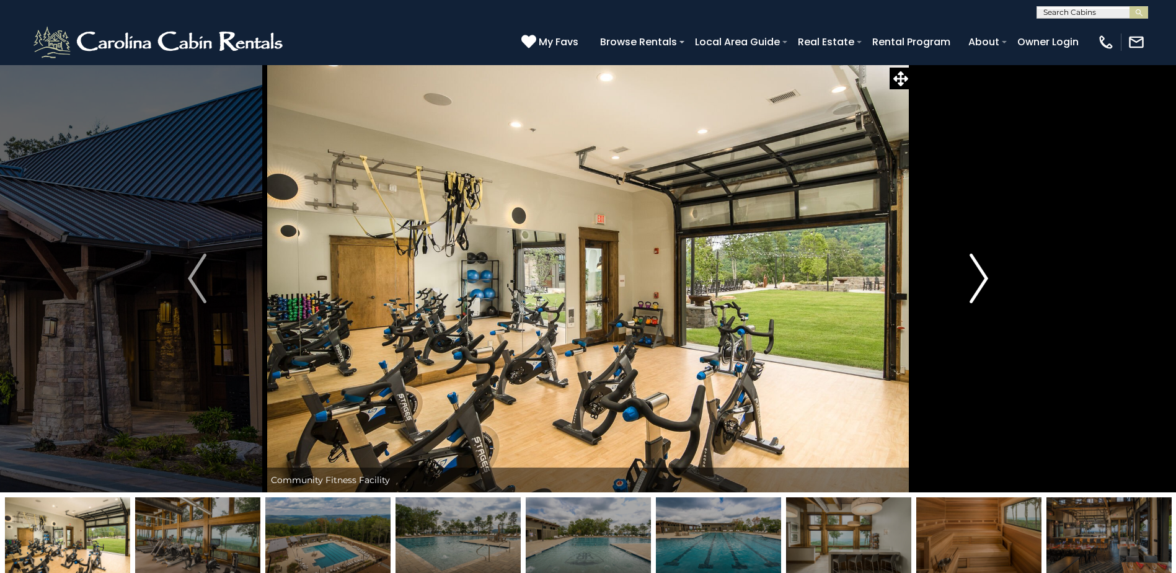
click at [985, 280] on img "Next" at bounding box center [979, 279] width 19 height 50
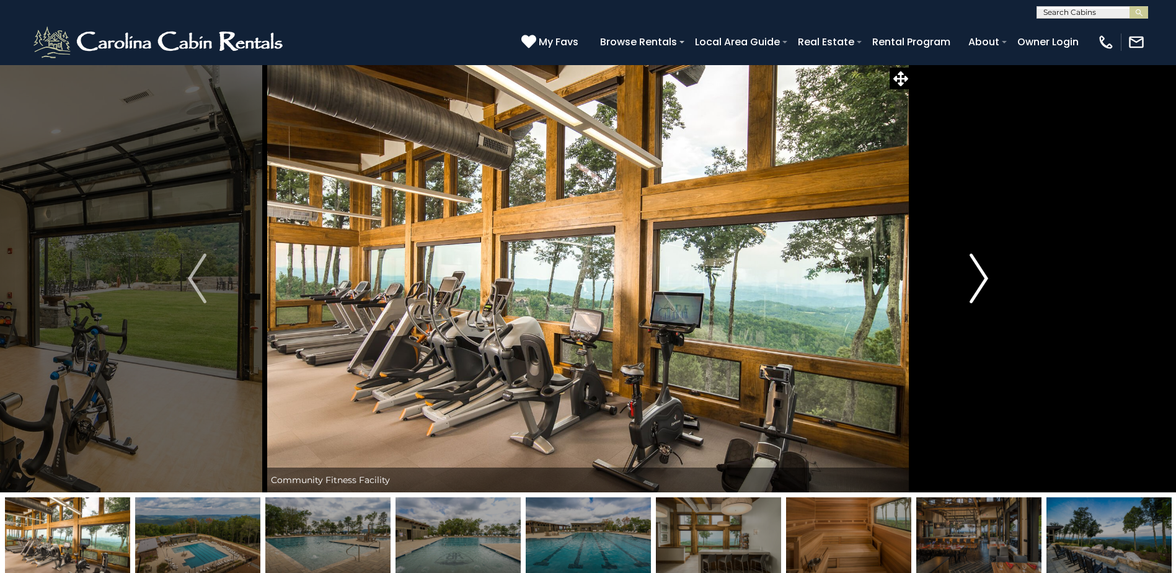
click at [985, 280] on img "Next" at bounding box center [979, 279] width 19 height 50
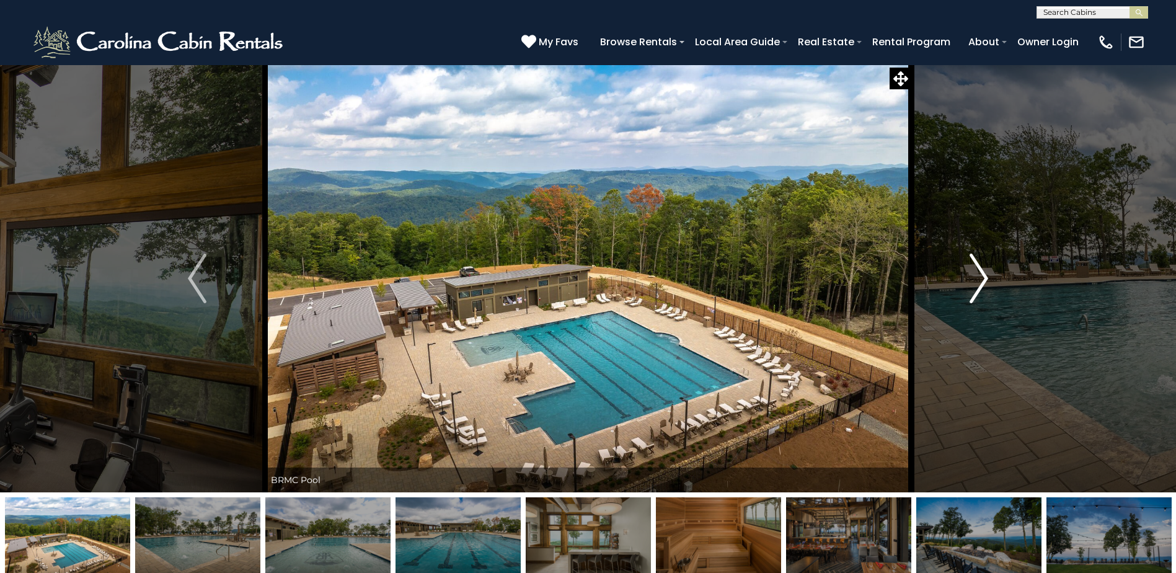
click at [985, 280] on img "Next" at bounding box center [979, 279] width 19 height 50
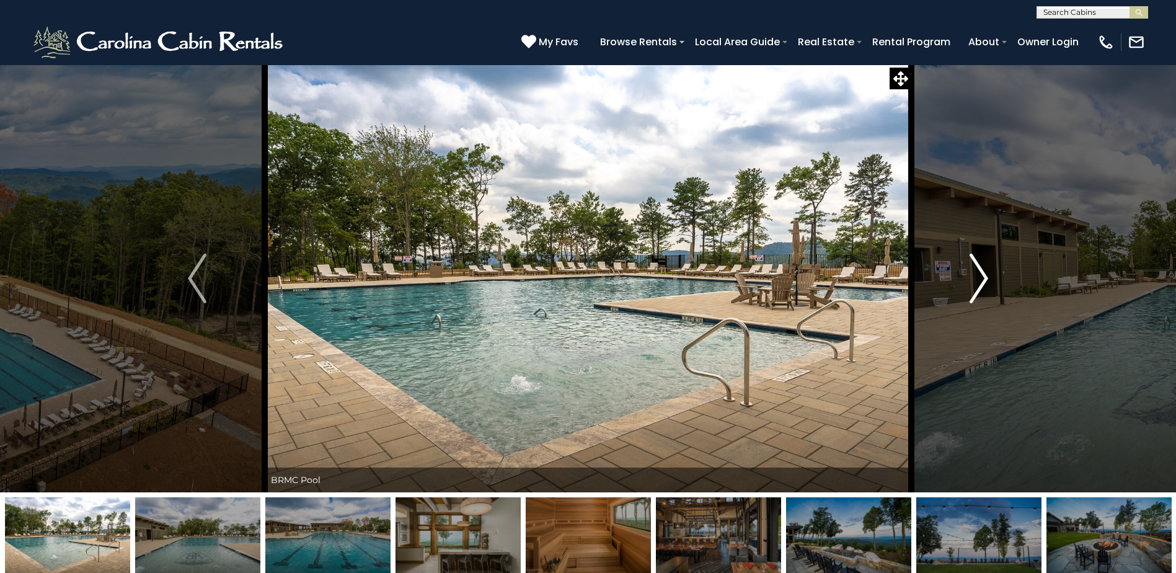
click at [985, 280] on img "Next" at bounding box center [979, 279] width 19 height 50
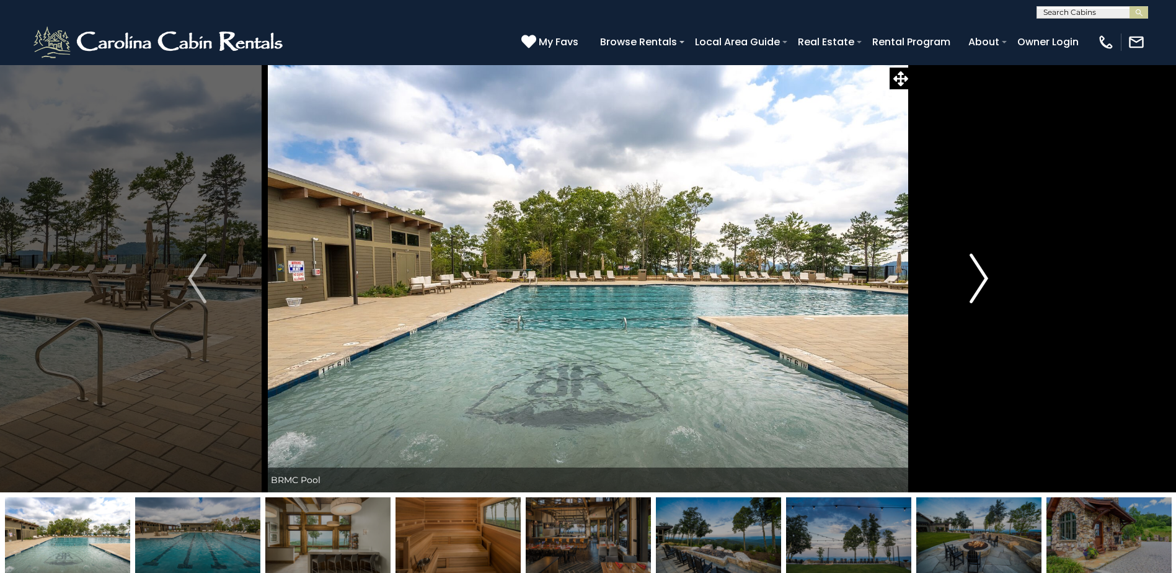
click at [985, 280] on img "Next" at bounding box center [979, 279] width 19 height 50
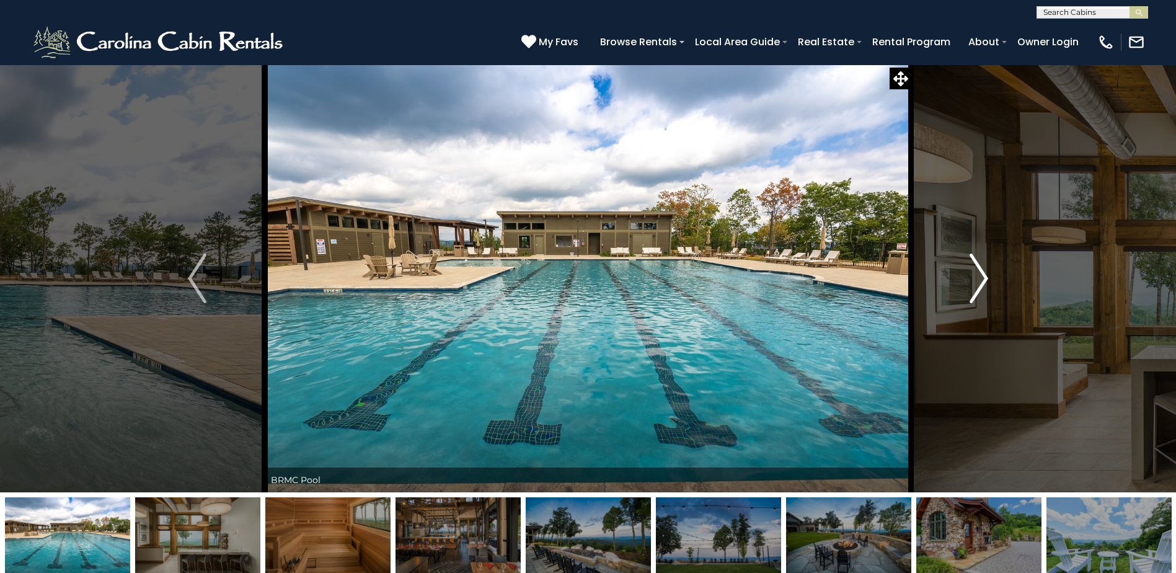
click at [985, 280] on img "Next" at bounding box center [979, 279] width 19 height 50
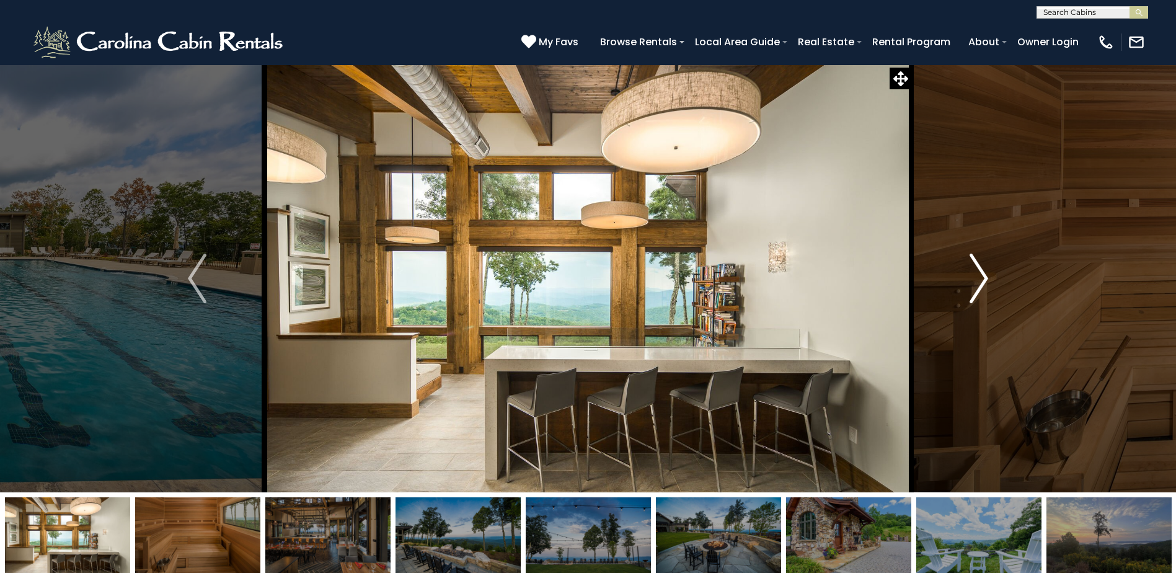
click at [985, 280] on img "Next" at bounding box center [979, 279] width 19 height 50
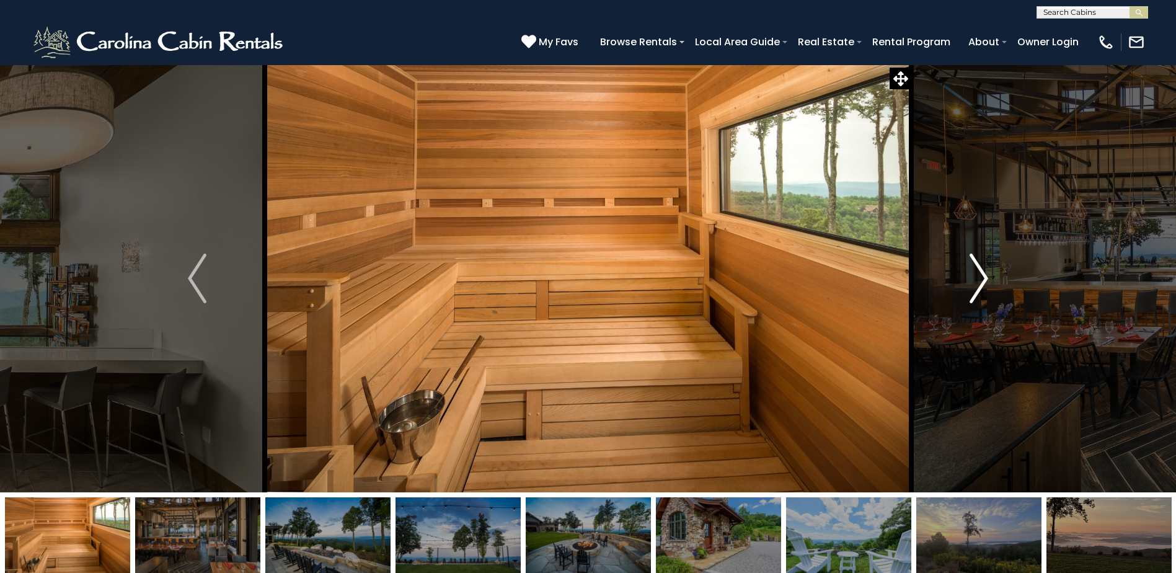
click at [985, 280] on img "Next" at bounding box center [979, 279] width 19 height 50
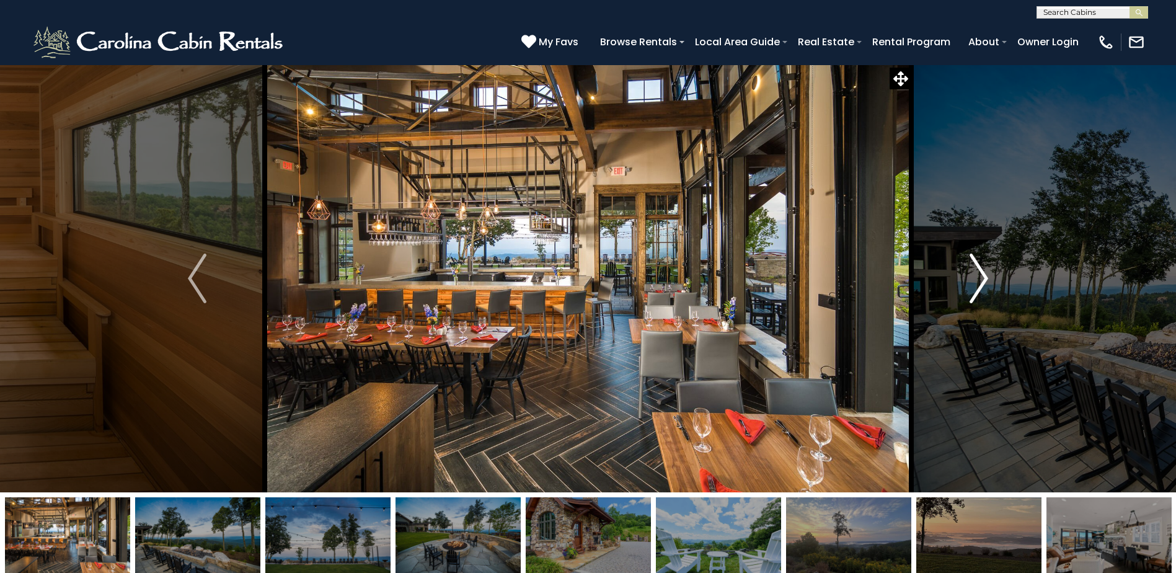
click at [985, 280] on img "Next" at bounding box center [979, 279] width 19 height 50
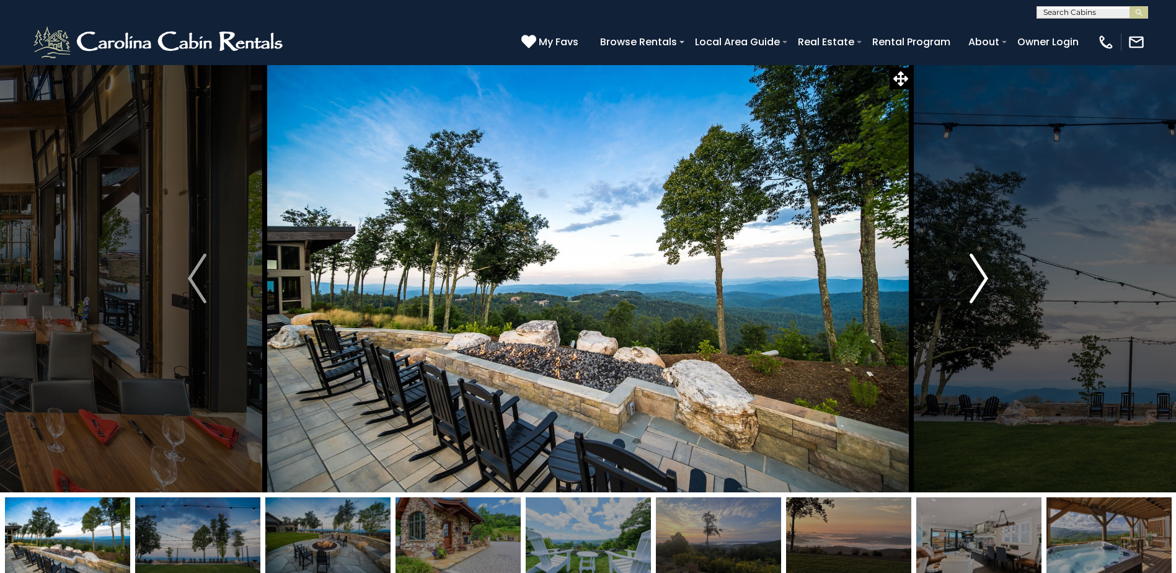
click at [985, 280] on img "Next" at bounding box center [979, 279] width 19 height 50
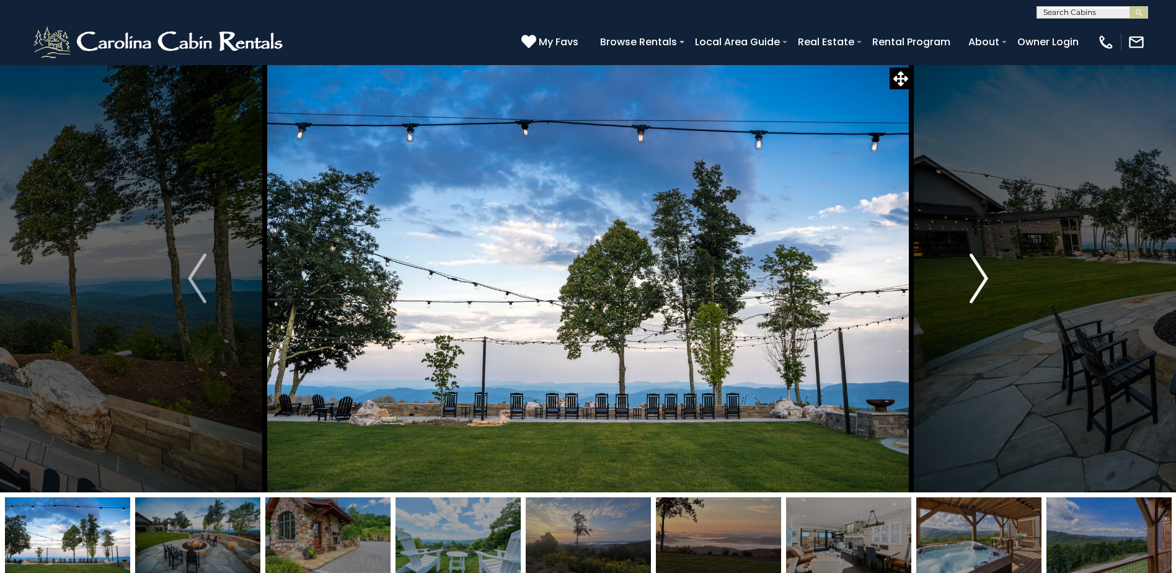
click at [985, 280] on img "Next" at bounding box center [979, 279] width 19 height 50
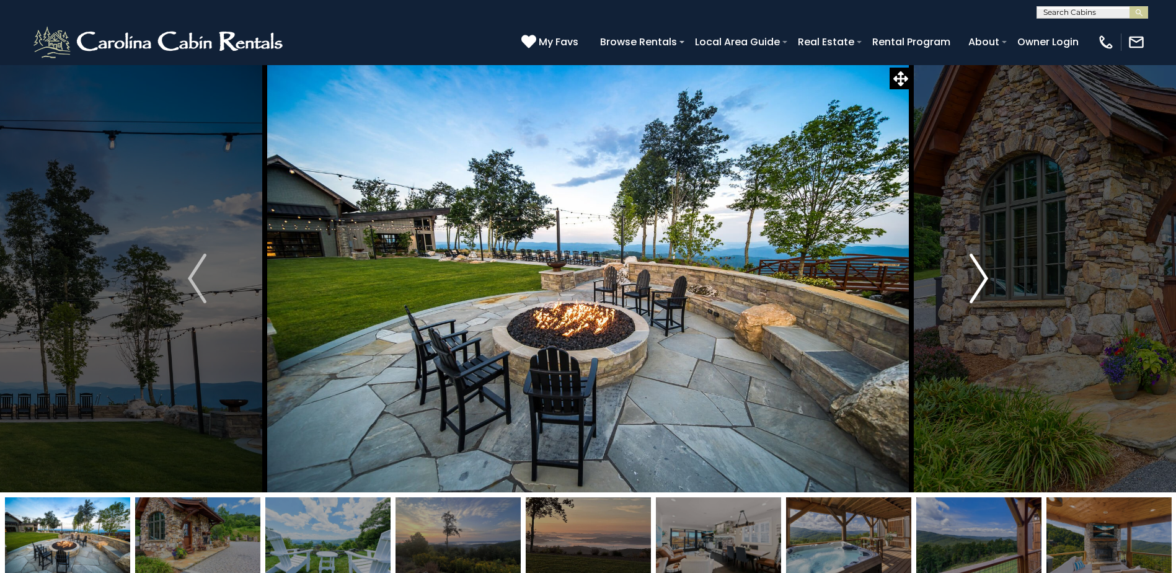
click at [985, 280] on img "Next" at bounding box center [979, 279] width 19 height 50
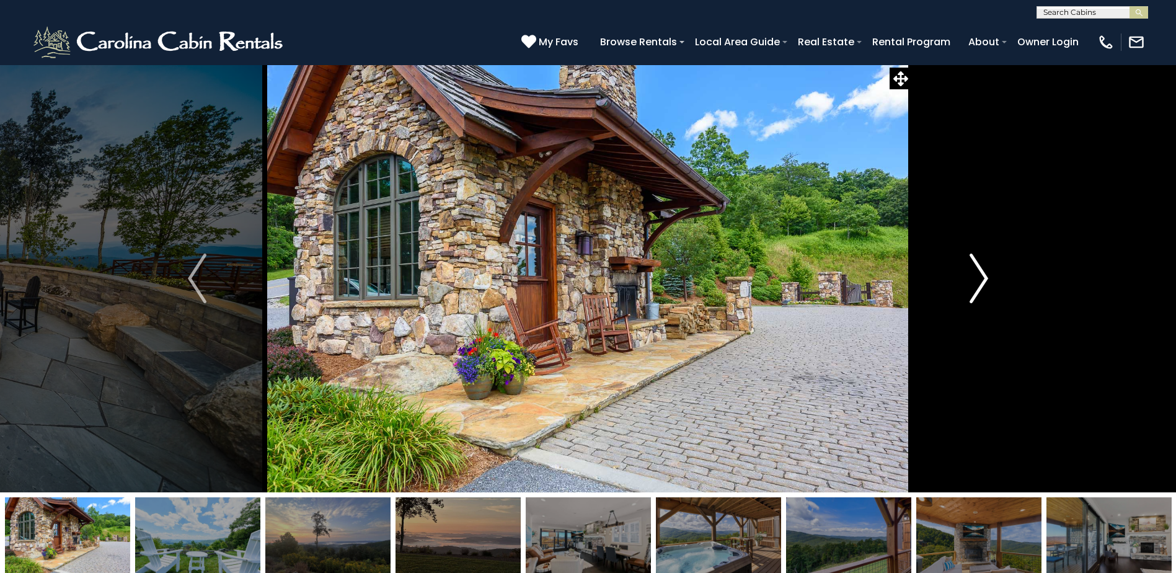
click at [985, 280] on img "Next" at bounding box center [979, 279] width 19 height 50
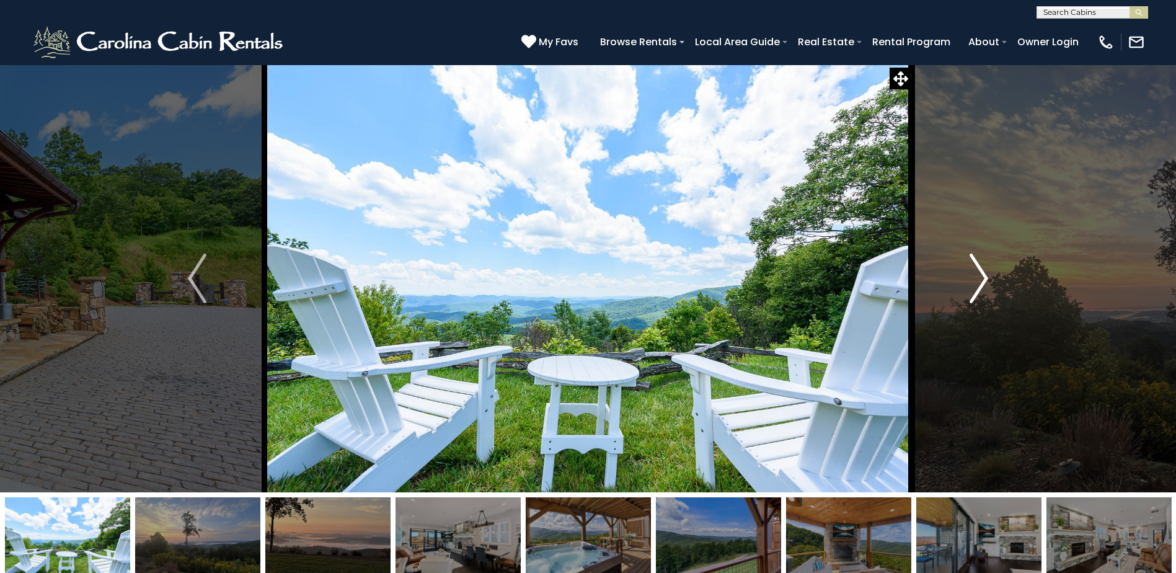
click at [985, 280] on img "Next" at bounding box center [979, 279] width 19 height 50
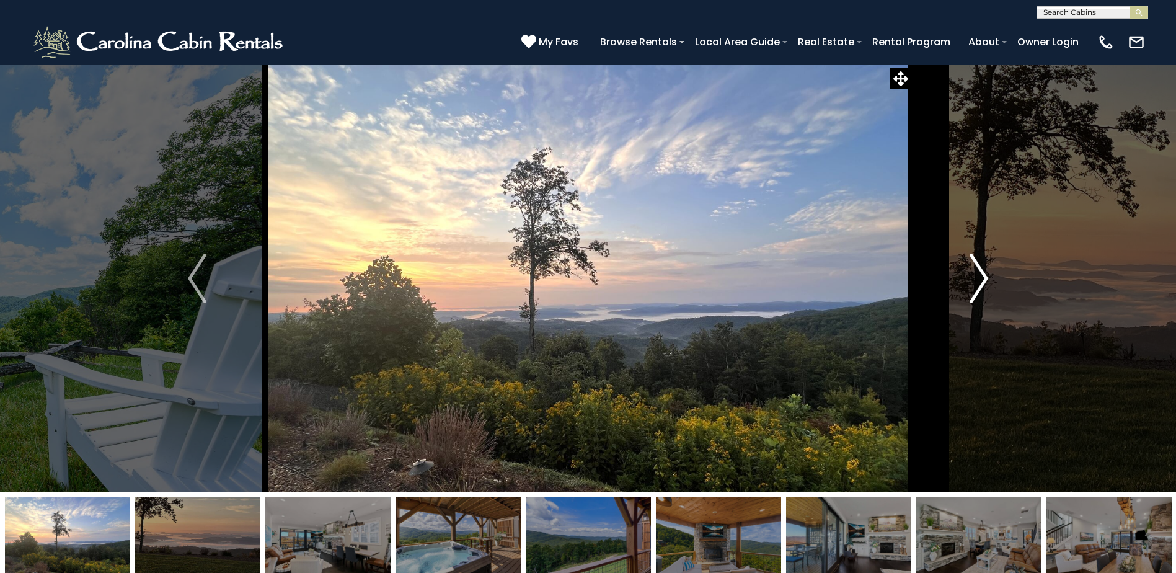
click at [985, 280] on img "Next" at bounding box center [979, 279] width 19 height 50
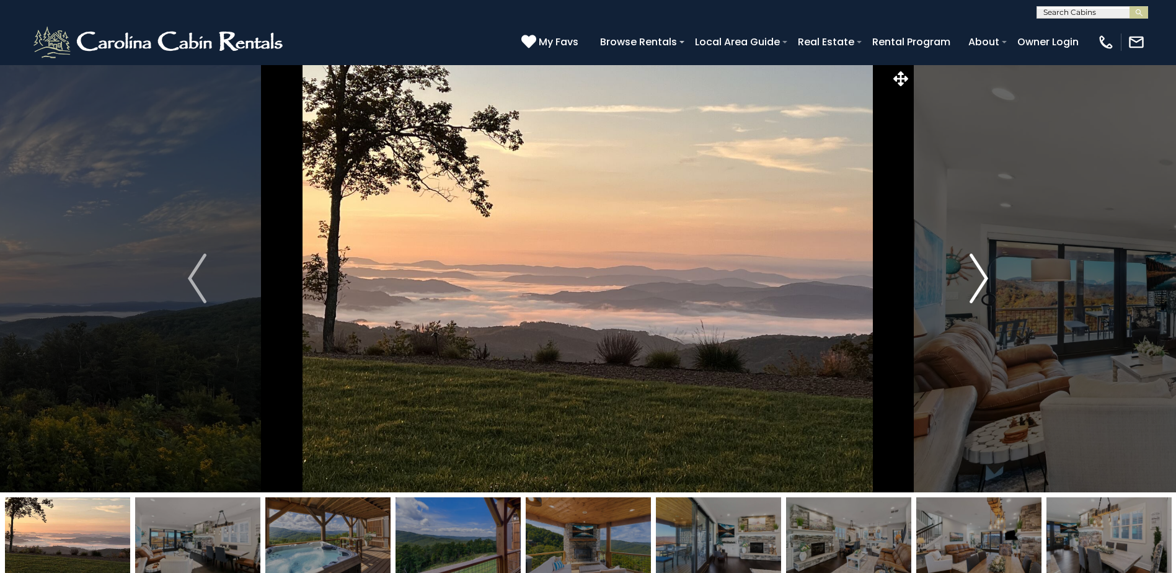
click at [985, 280] on img "Next" at bounding box center [979, 279] width 19 height 50
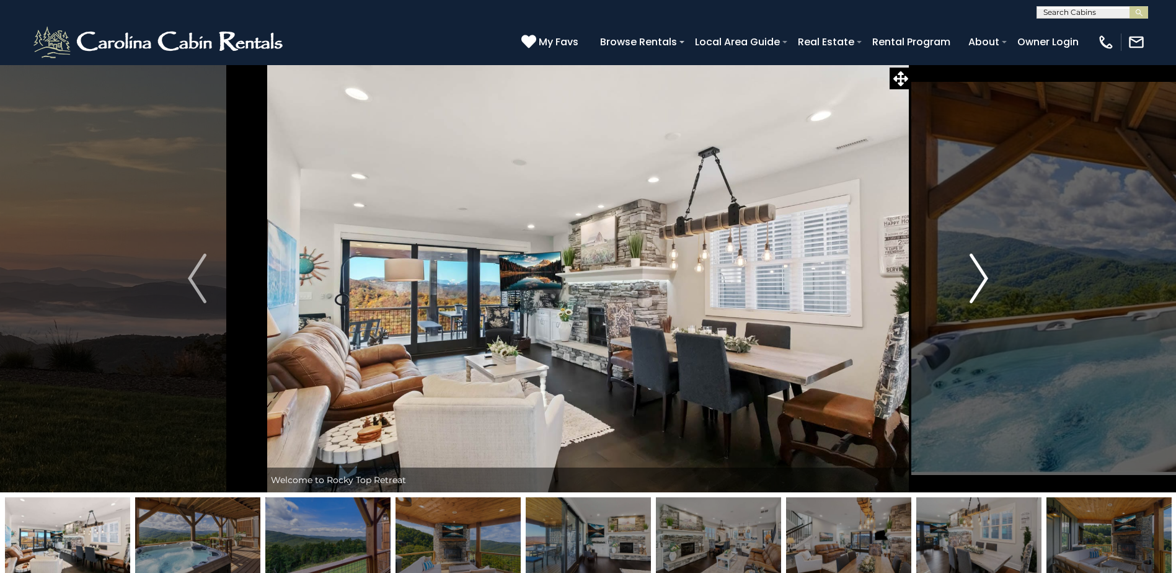
click at [985, 280] on img "Next" at bounding box center [979, 279] width 19 height 50
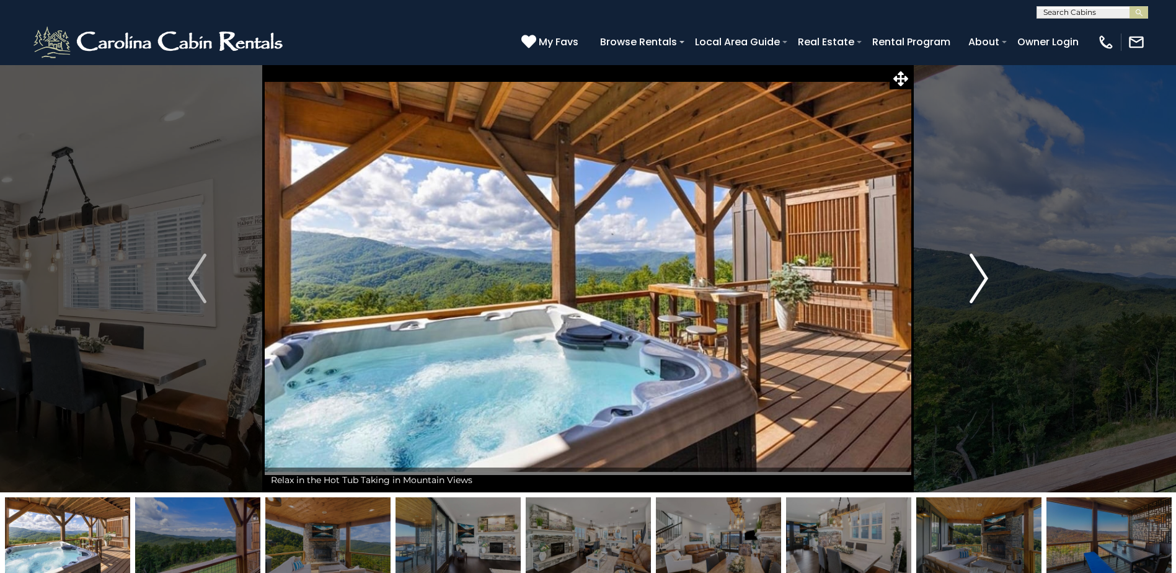
click at [985, 280] on img "Next" at bounding box center [979, 279] width 19 height 50
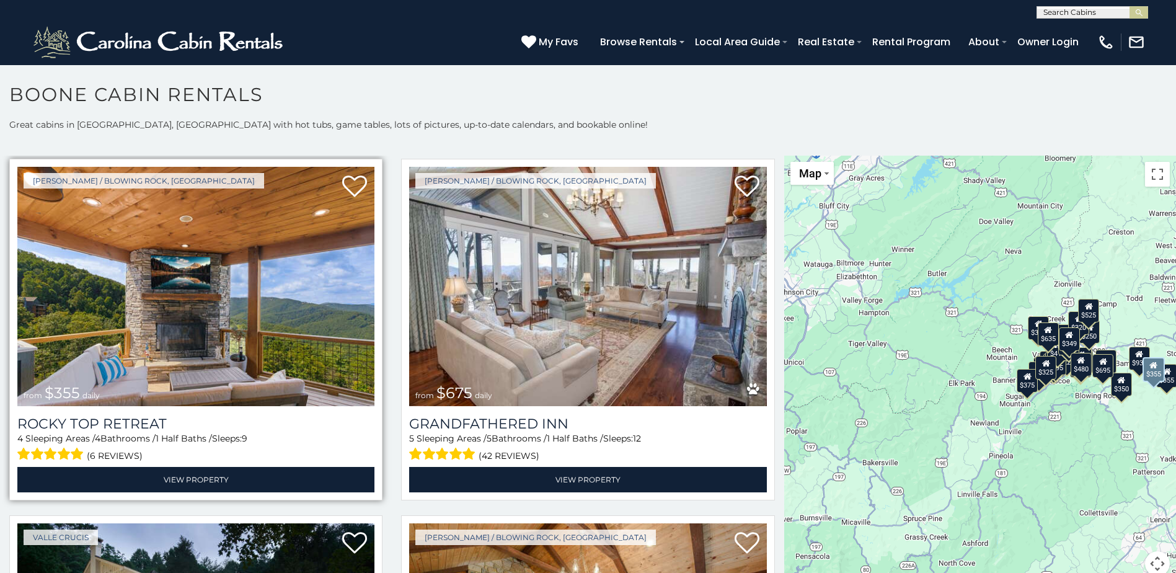
scroll to position [744, 0]
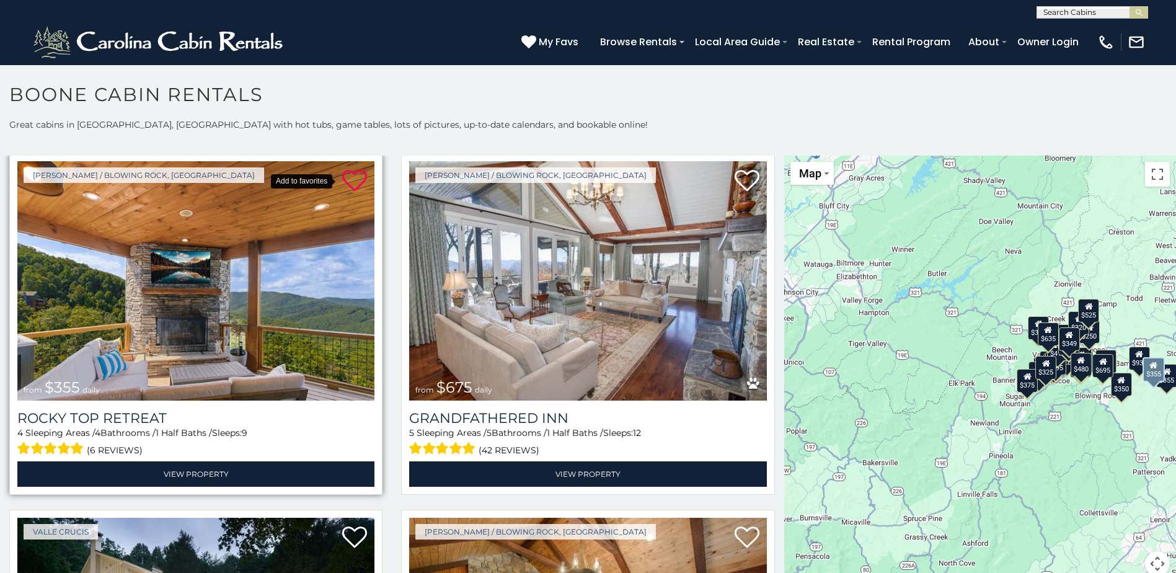
click at [349, 178] on icon at bounding box center [354, 181] width 25 height 25
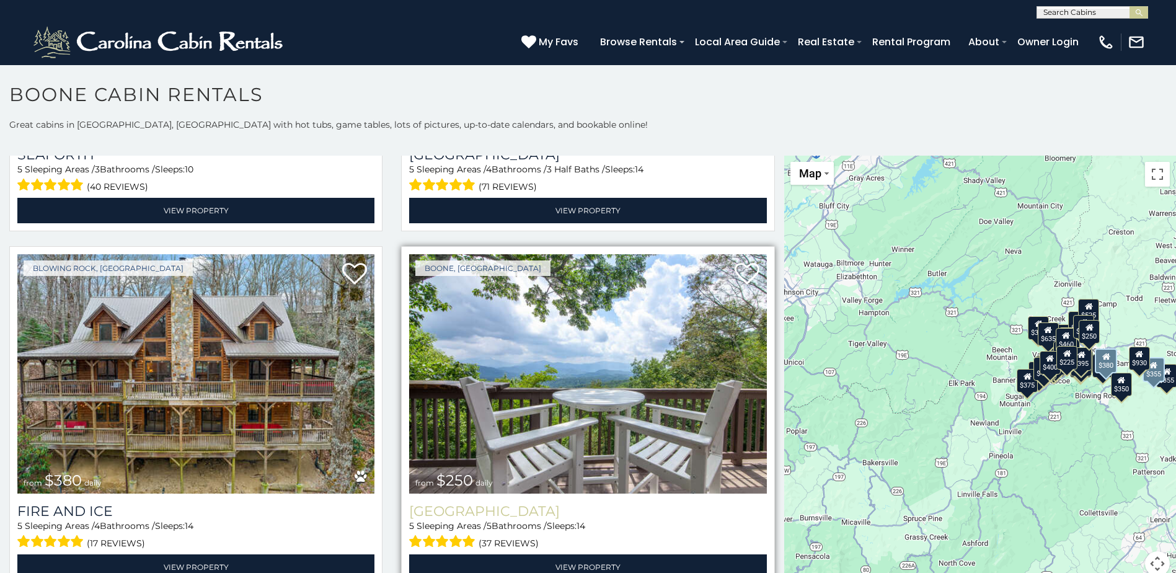
scroll to position [3533, 0]
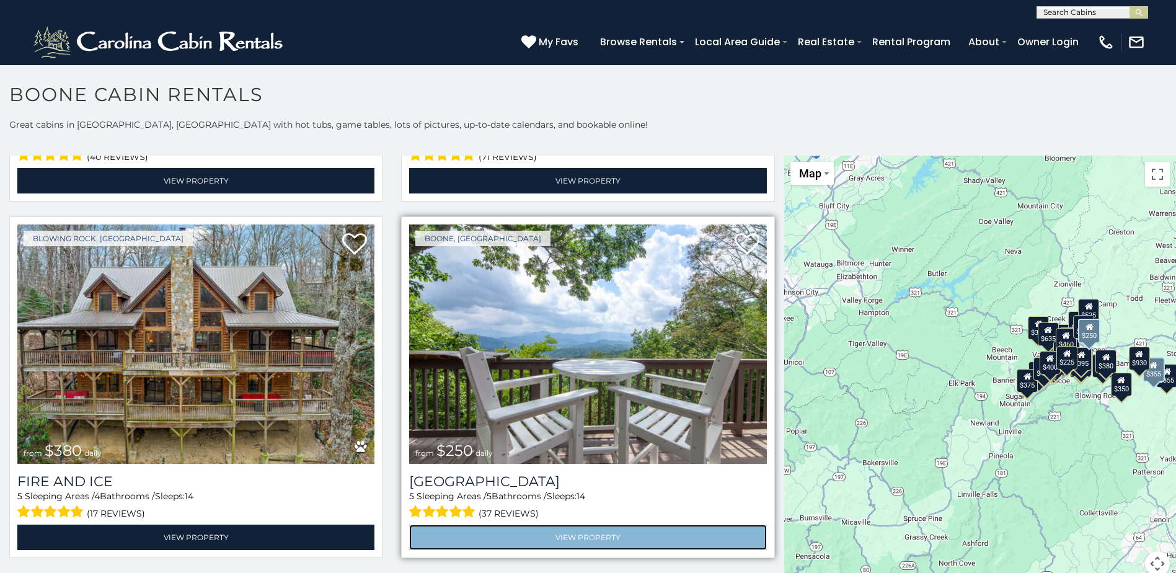
click at [593, 524] on link "View Property" at bounding box center [587, 536] width 357 height 25
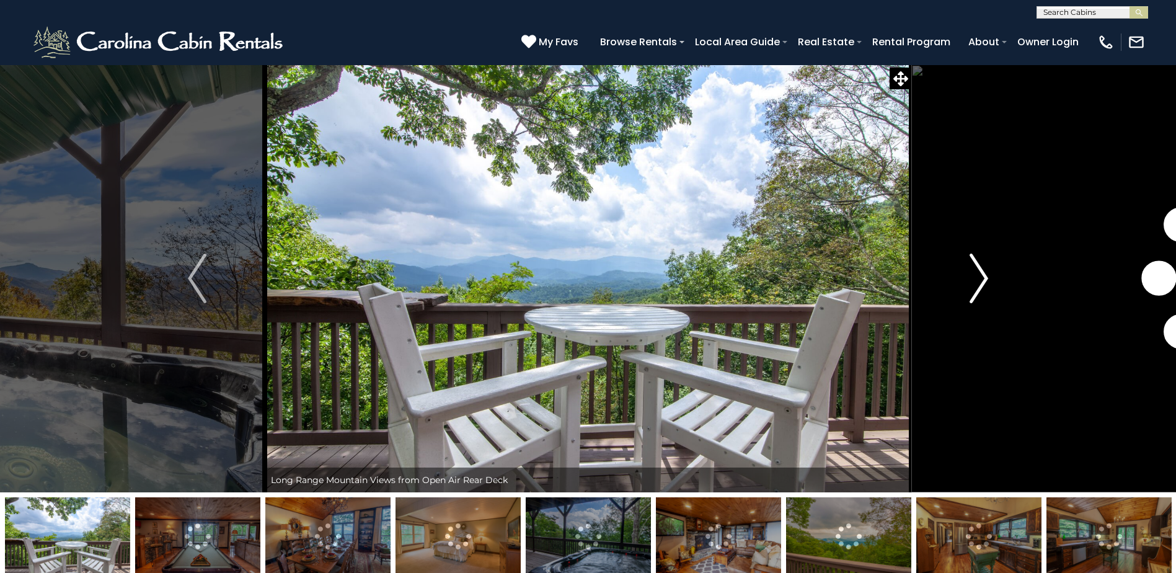
click at [979, 286] on img "Next" at bounding box center [979, 279] width 19 height 50
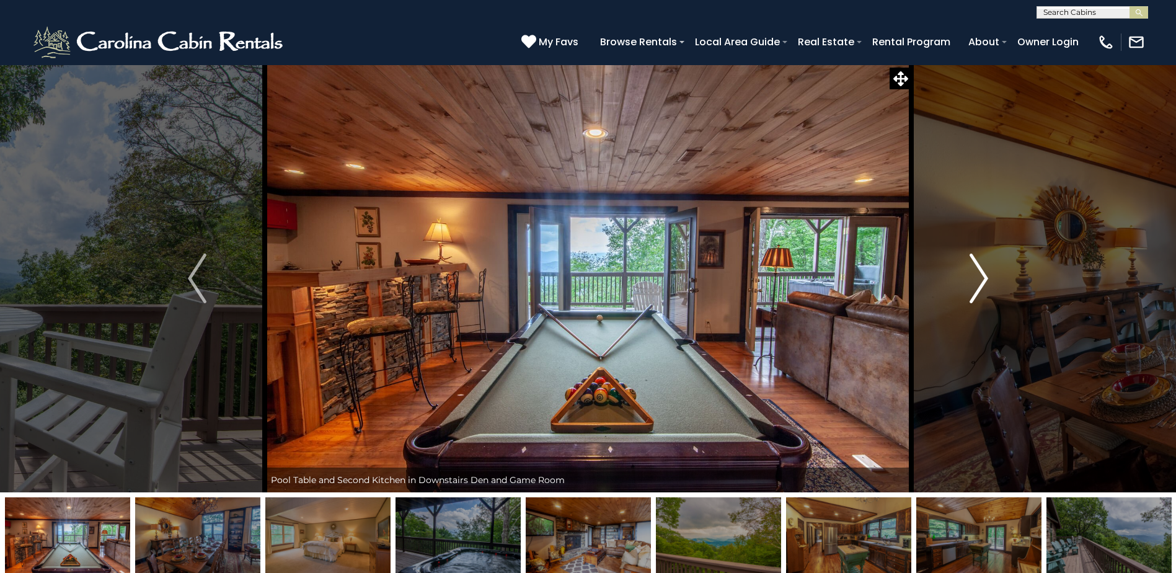
click at [979, 286] on img "Next" at bounding box center [979, 279] width 19 height 50
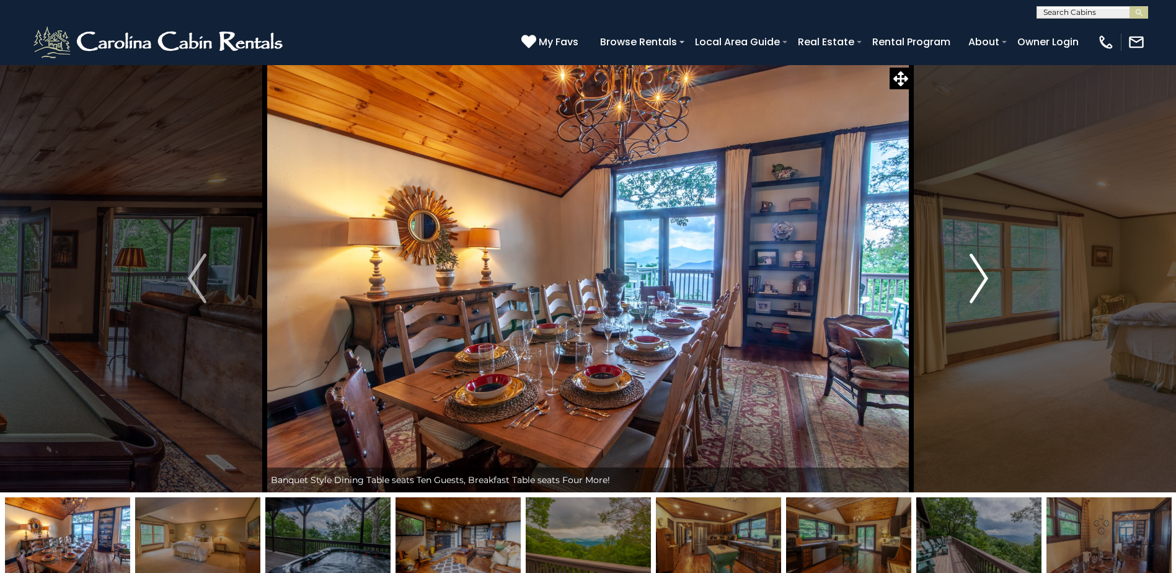
click at [979, 286] on img "Next" at bounding box center [979, 279] width 19 height 50
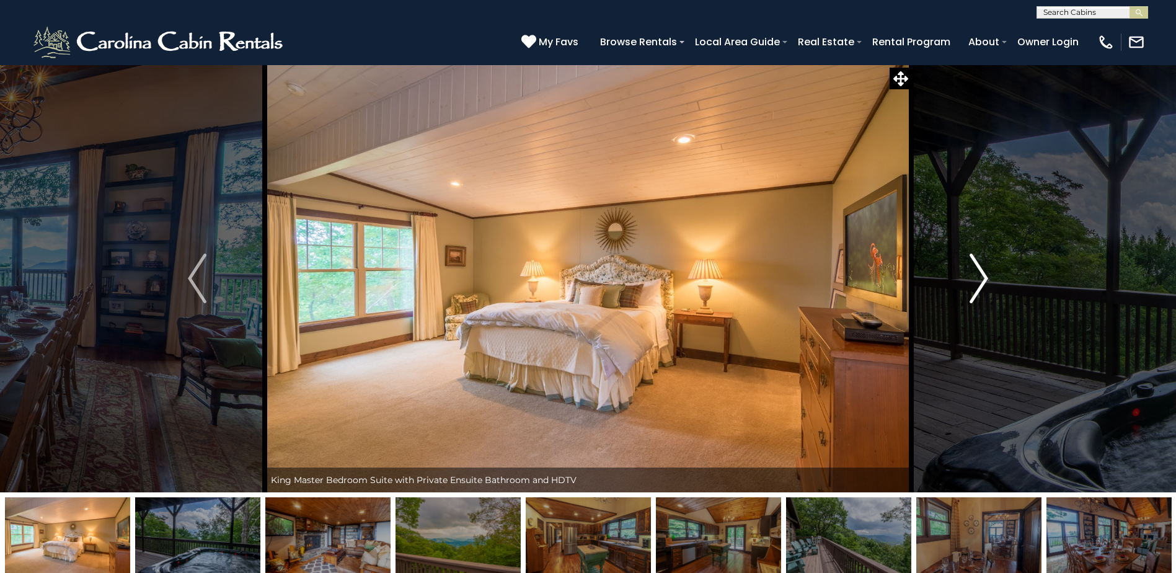
click at [979, 286] on img "Next" at bounding box center [979, 279] width 19 height 50
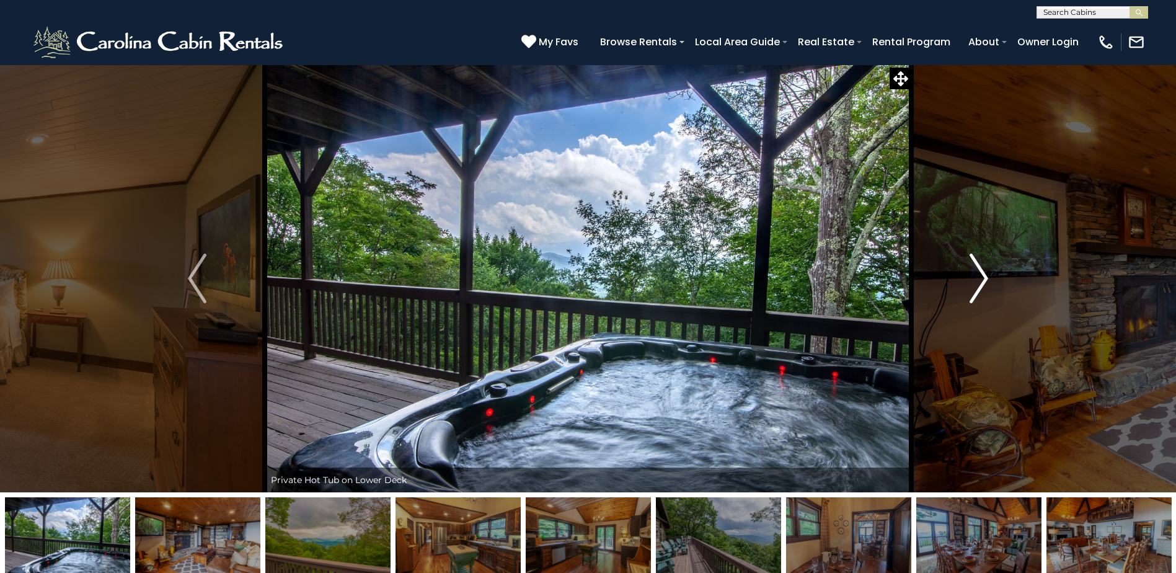
click at [979, 286] on img "Next" at bounding box center [979, 279] width 19 height 50
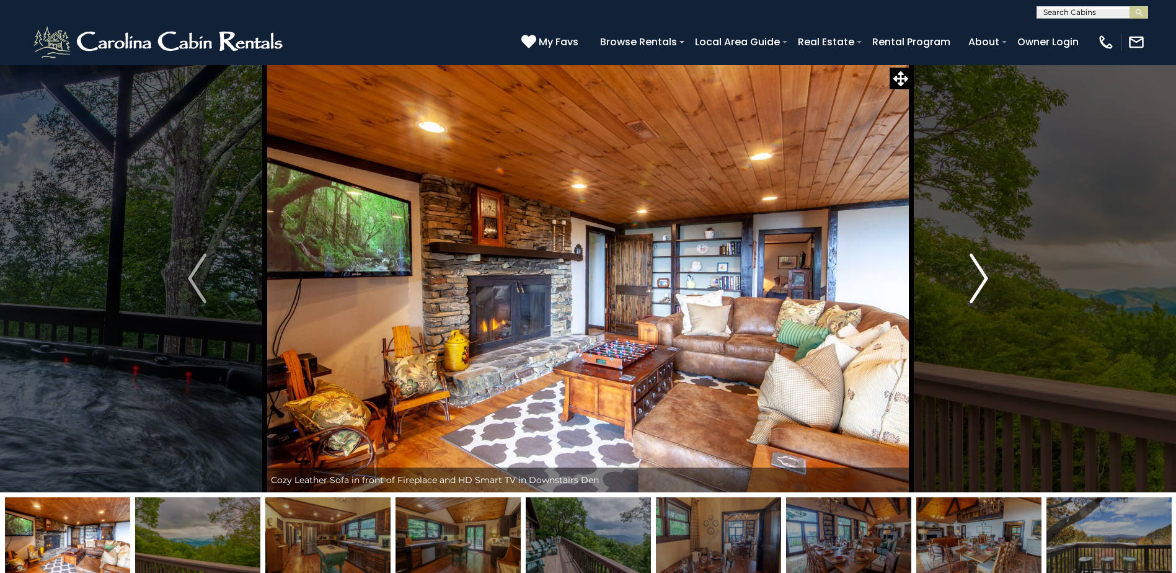
click at [979, 286] on img "Next" at bounding box center [979, 279] width 19 height 50
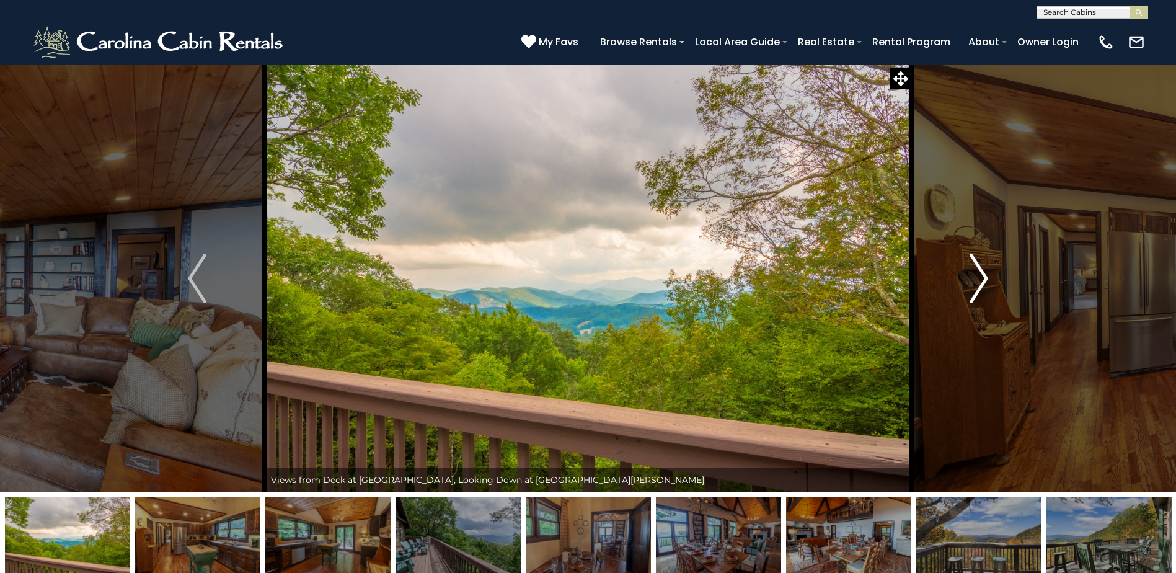
click at [979, 286] on img "Next" at bounding box center [979, 279] width 19 height 50
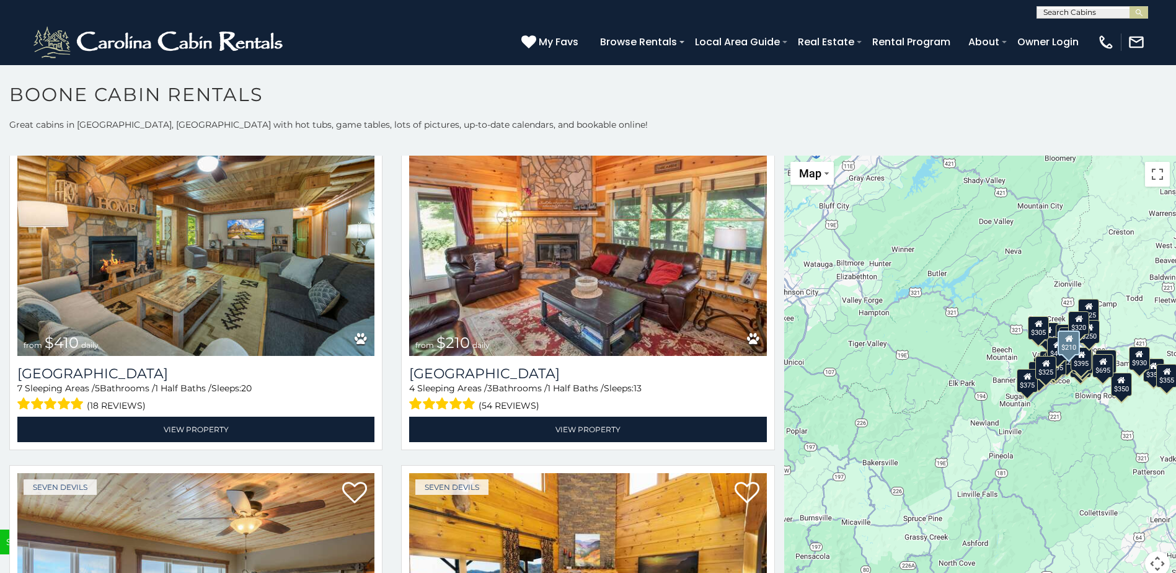
scroll to position [4890, 0]
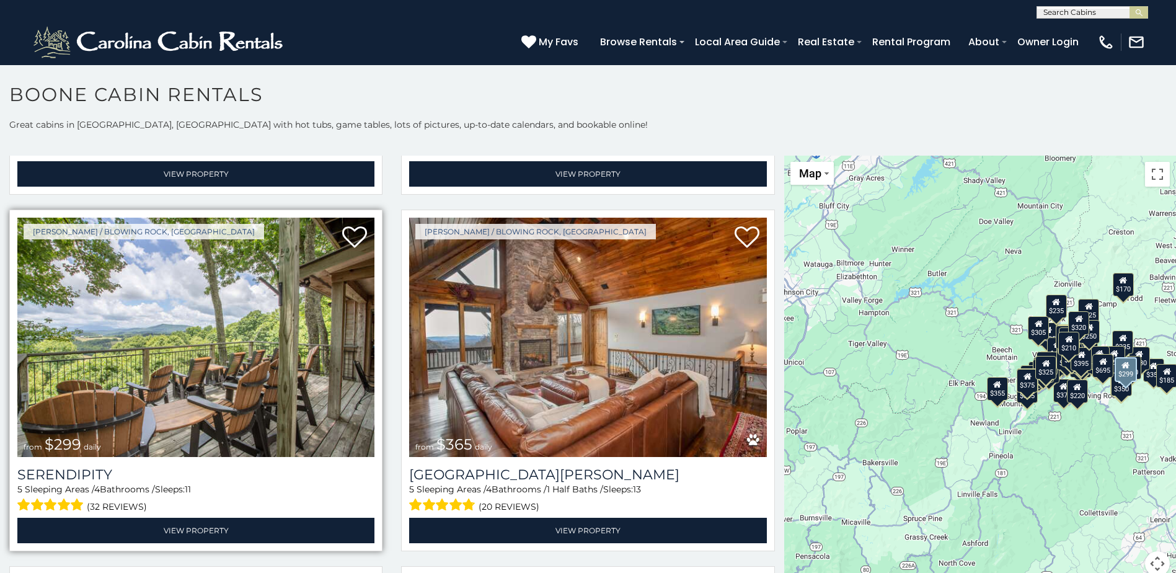
scroll to position [5324, 0]
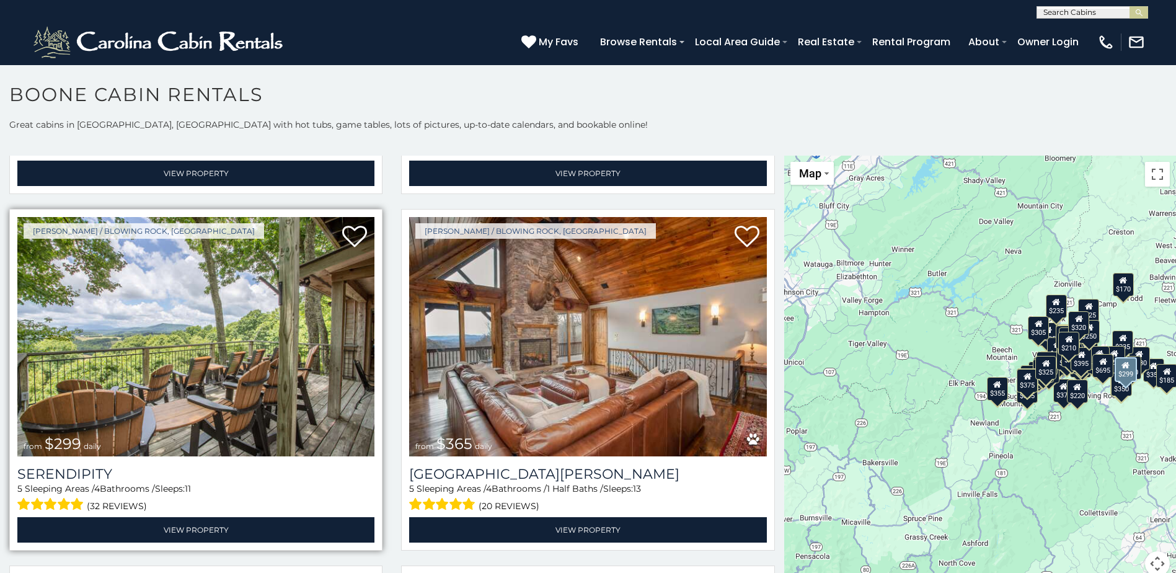
click at [177, 315] on img at bounding box center [195, 336] width 357 height 239
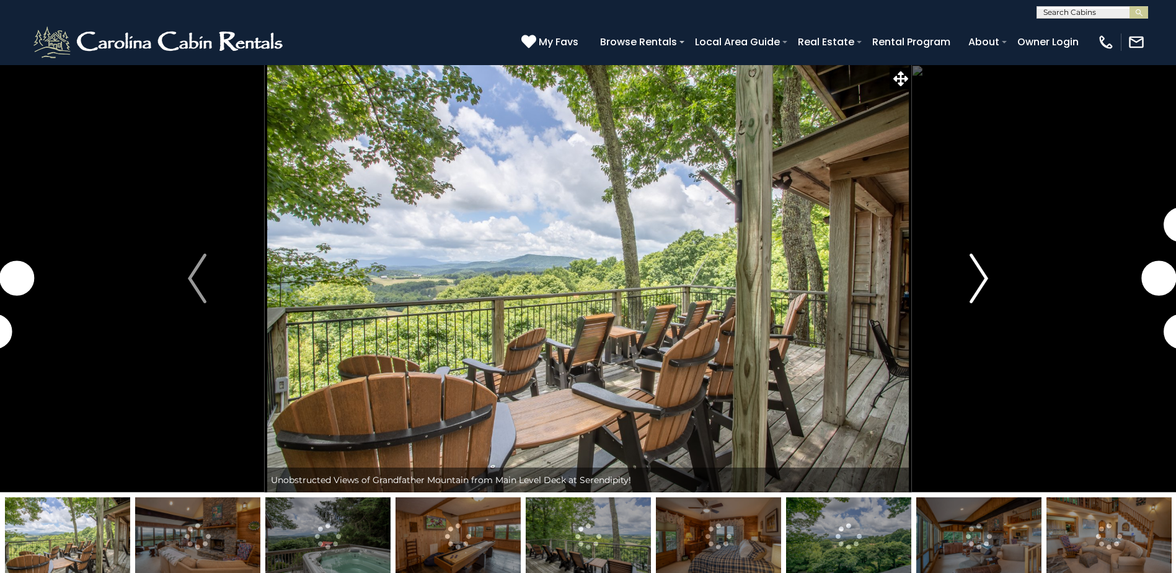
click at [981, 293] on img "Next" at bounding box center [979, 279] width 19 height 50
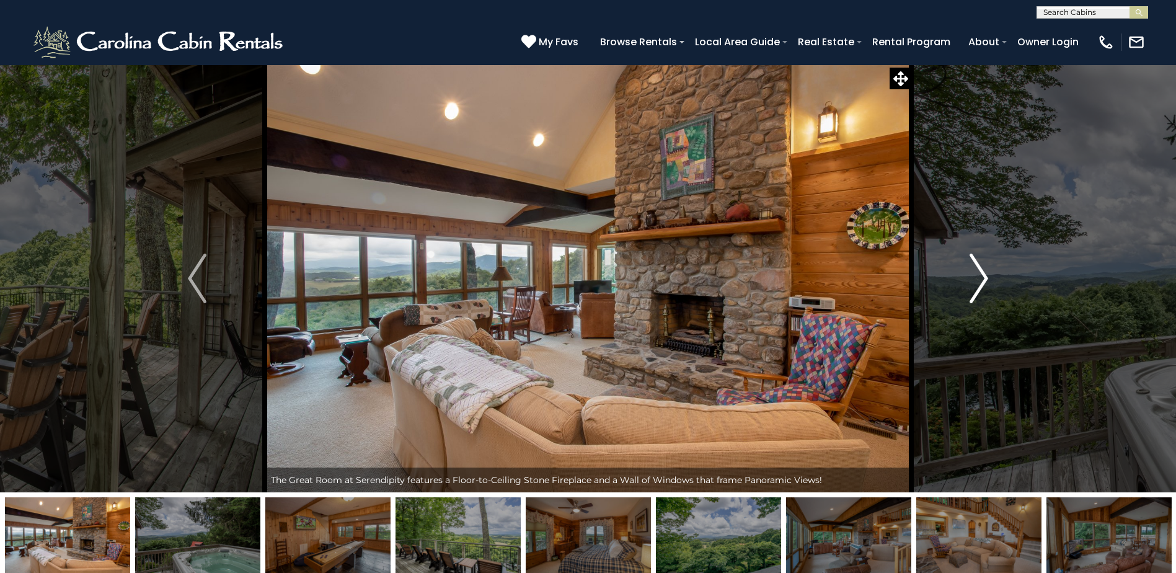
click at [978, 286] on img "Next" at bounding box center [979, 279] width 19 height 50
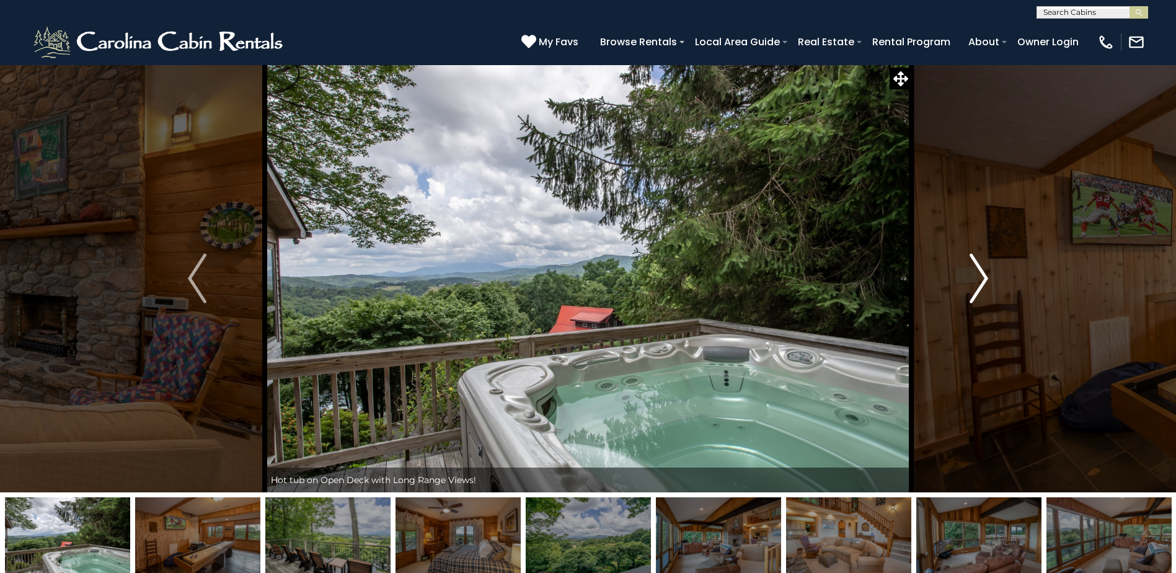
click at [977, 286] on img "Next" at bounding box center [979, 279] width 19 height 50
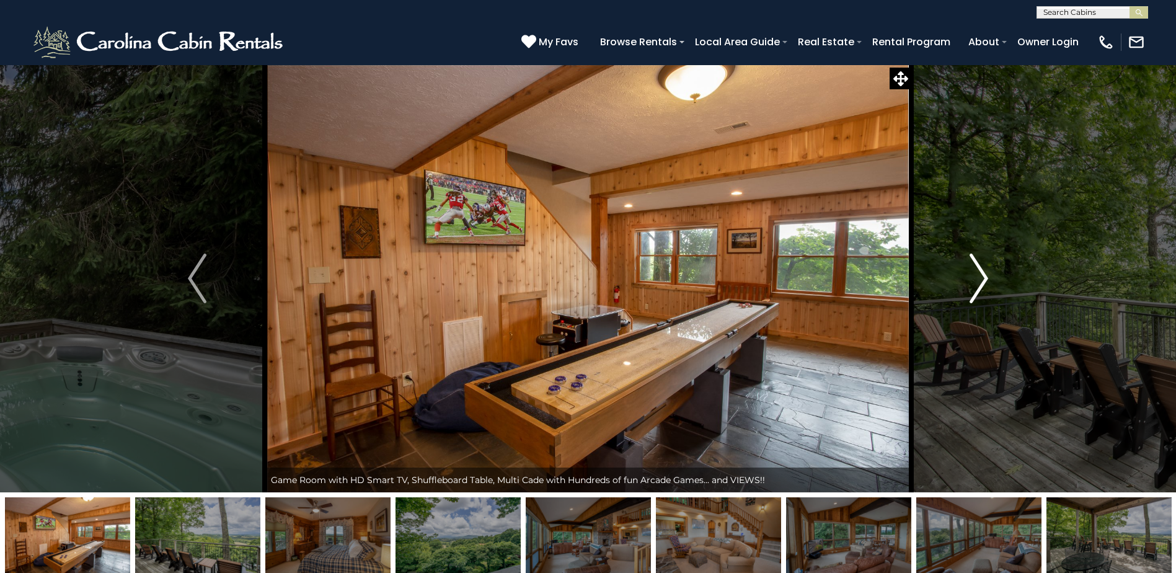
click at [977, 286] on img "Next" at bounding box center [979, 279] width 19 height 50
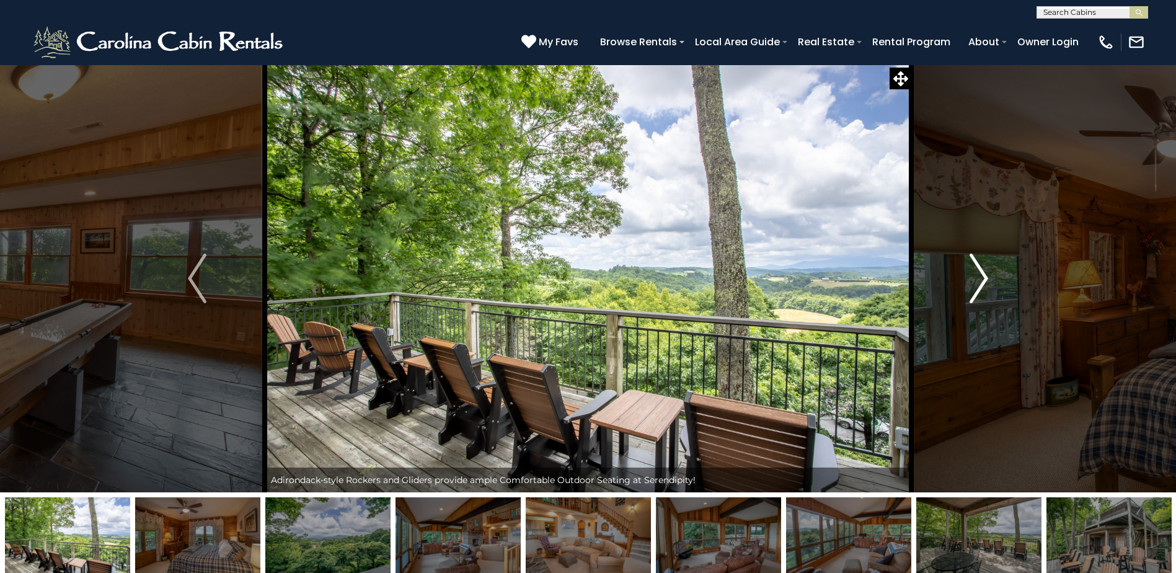
click at [977, 286] on img "Next" at bounding box center [979, 279] width 19 height 50
